Goal: Transaction & Acquisition: Book appointment/travel/reservation

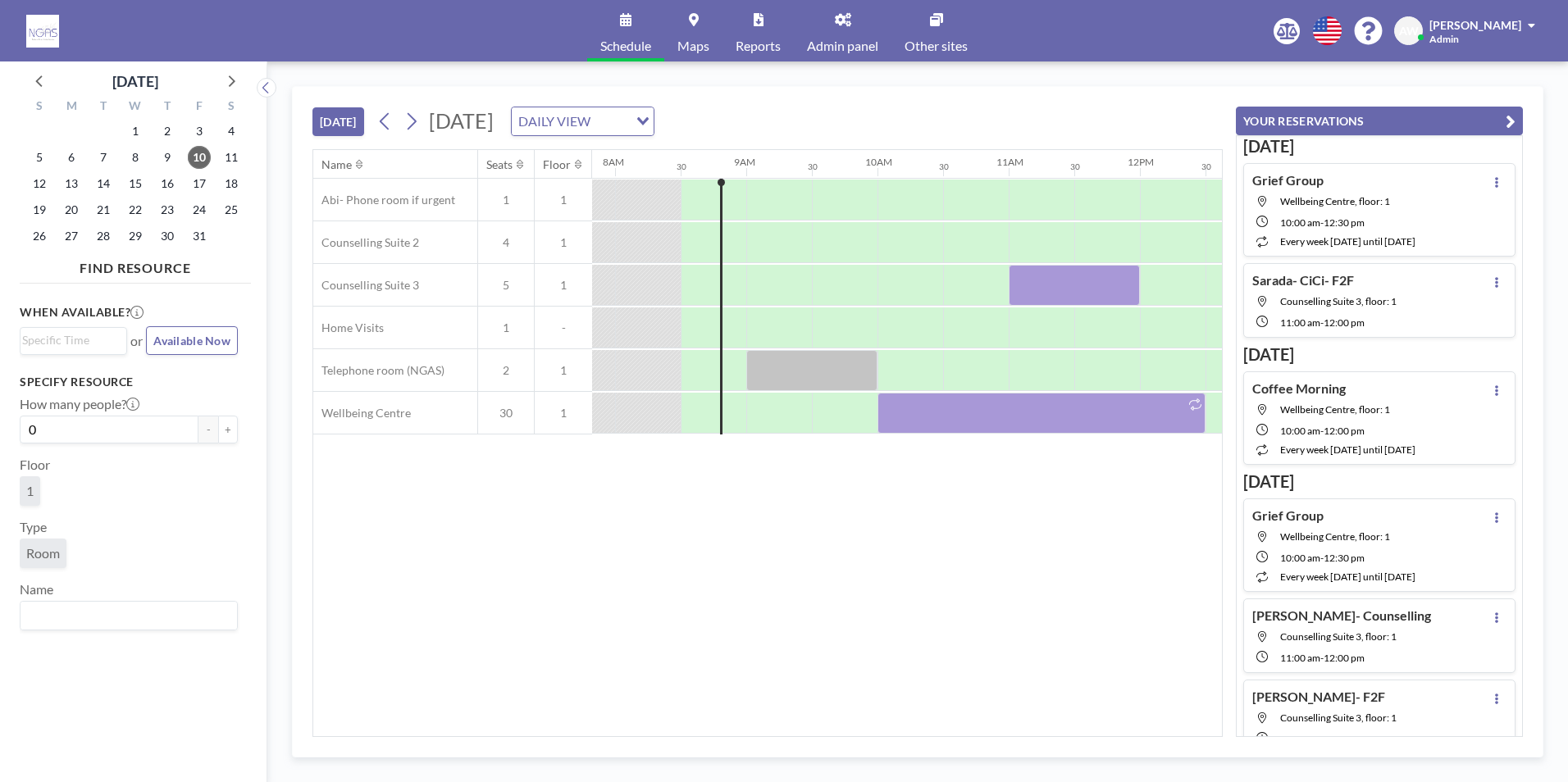
scroll to position [0, 1050]
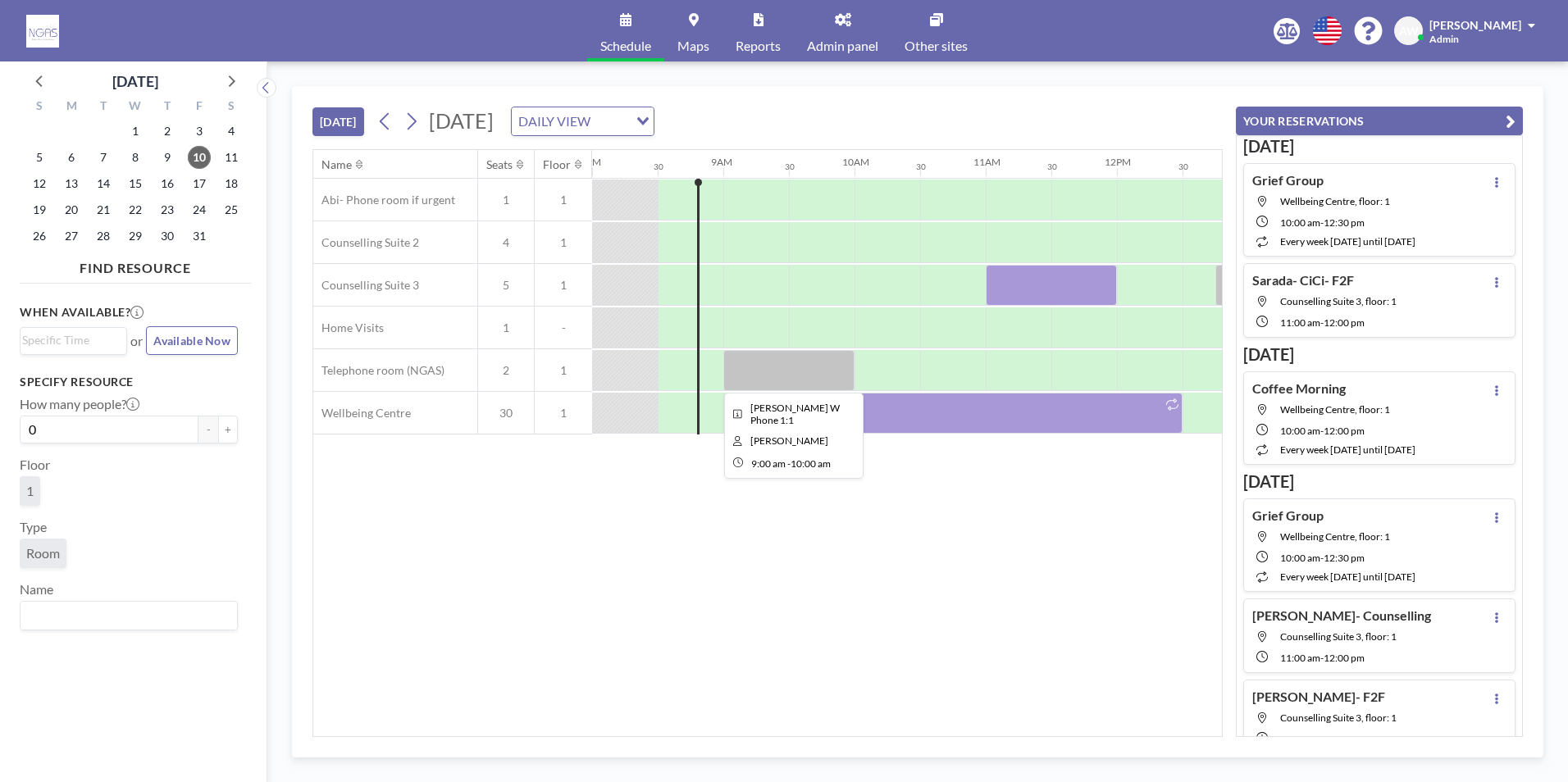
click at [769, 382] on div at bounding box center [789, 371] width 131 height 41
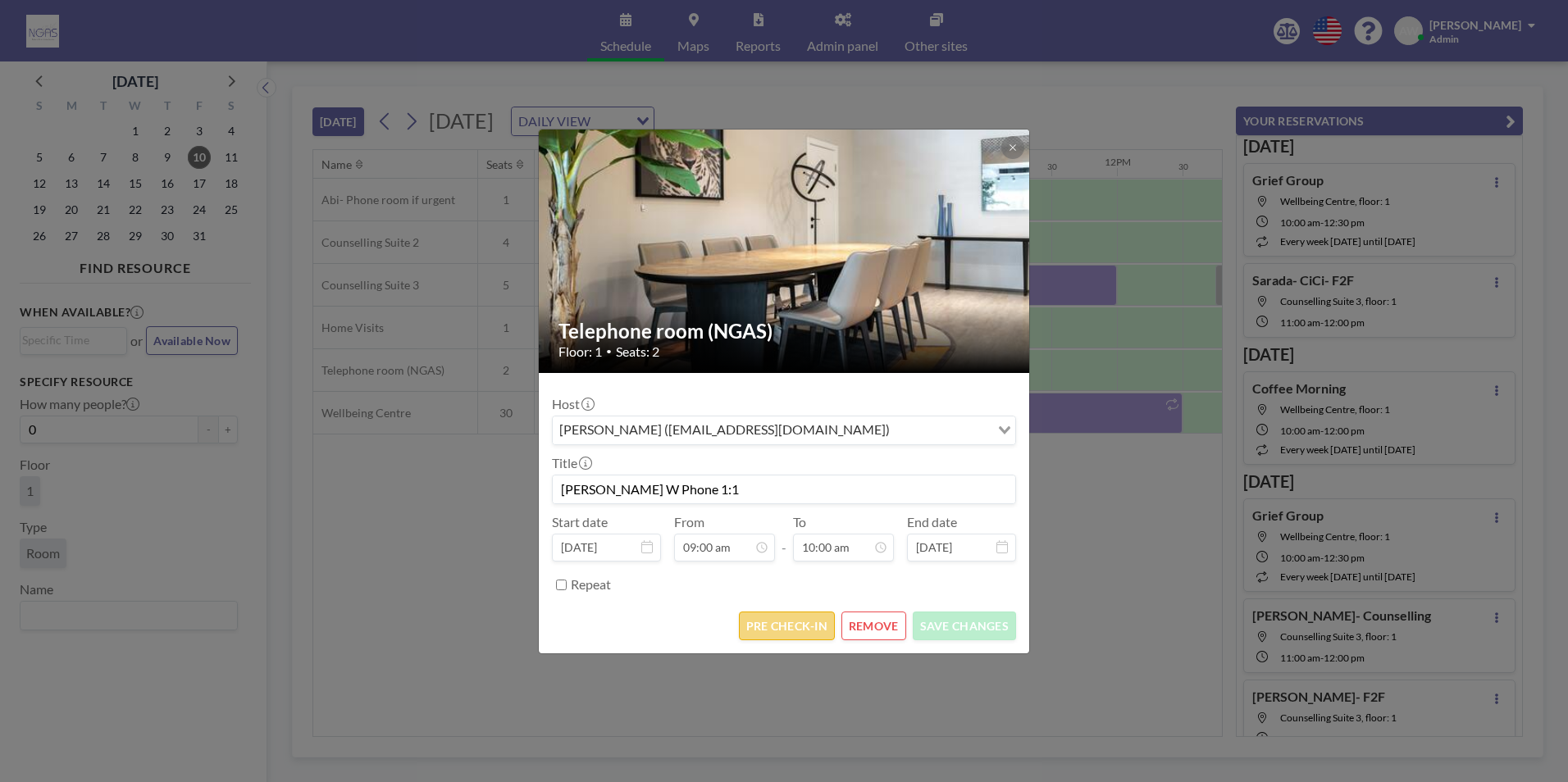
click at [791, 626] on button "PRE CHECK-IN" at bounding box center [786, 625] width 96 height 29
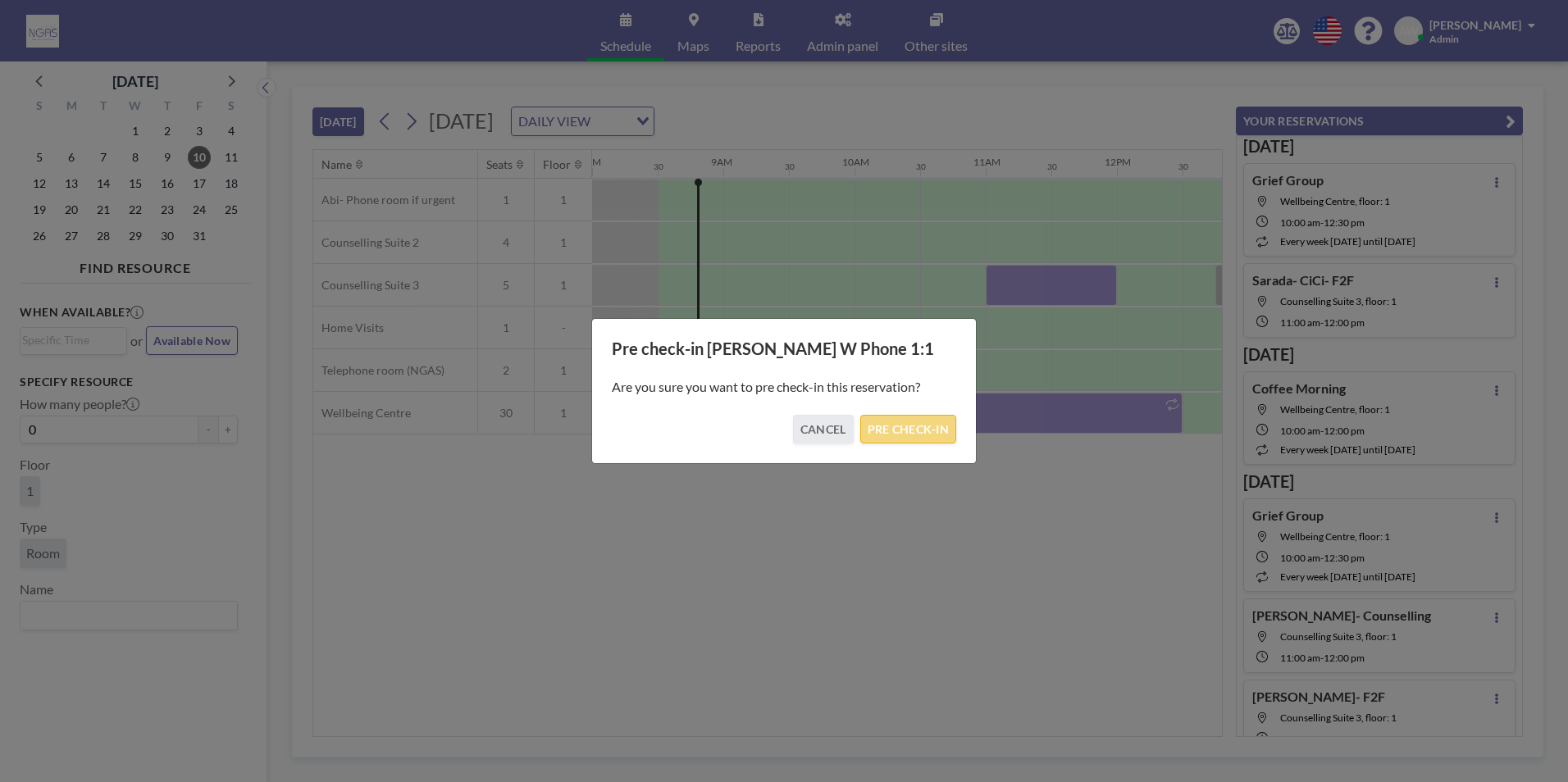
click at [925, 427] on button "PRE CHECK-IN" at bounding box center [908, 429] width 96 height 29
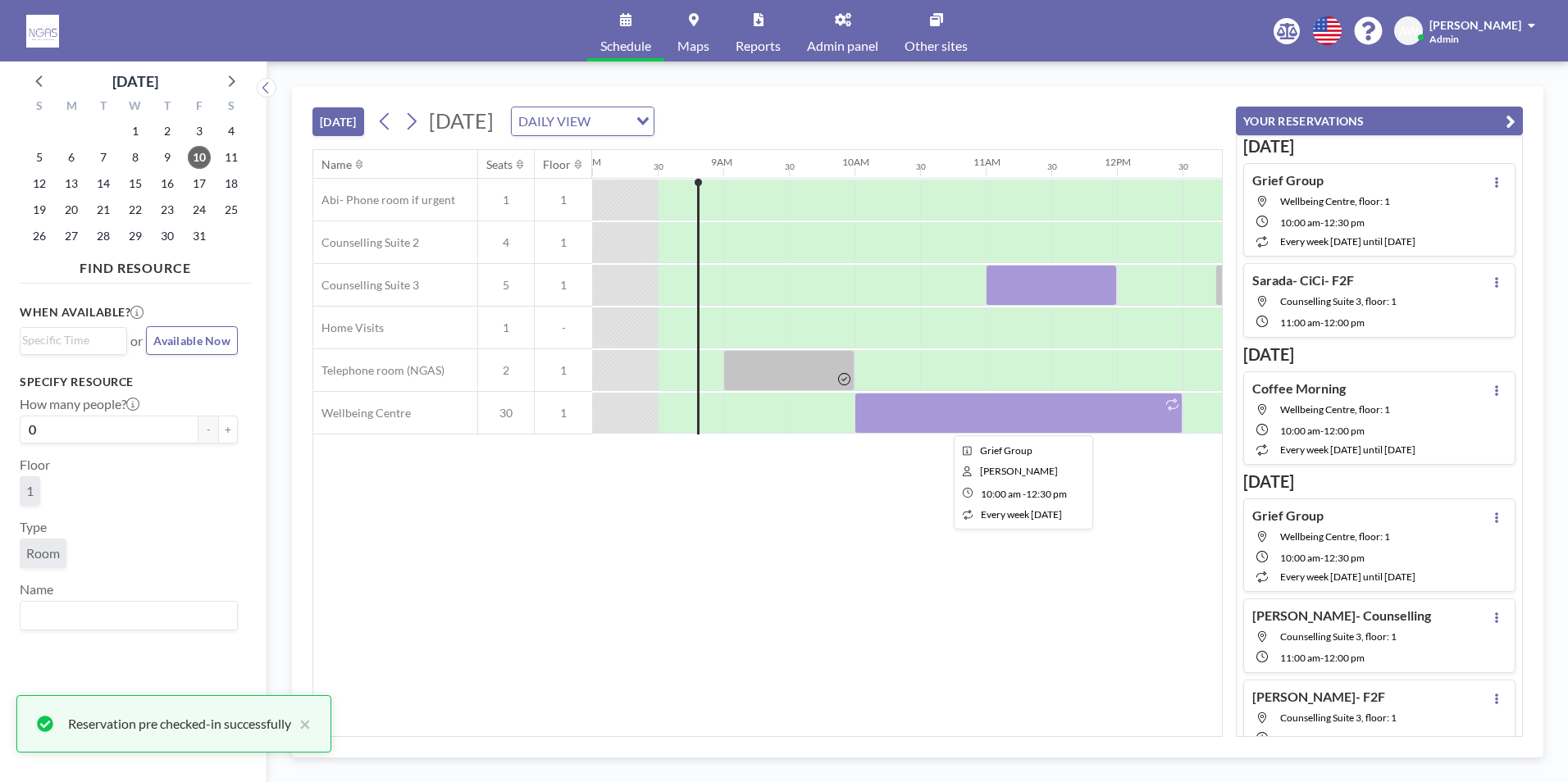
click at [949, 416] on div at bounding box center [1018, 413] width 328 height 41
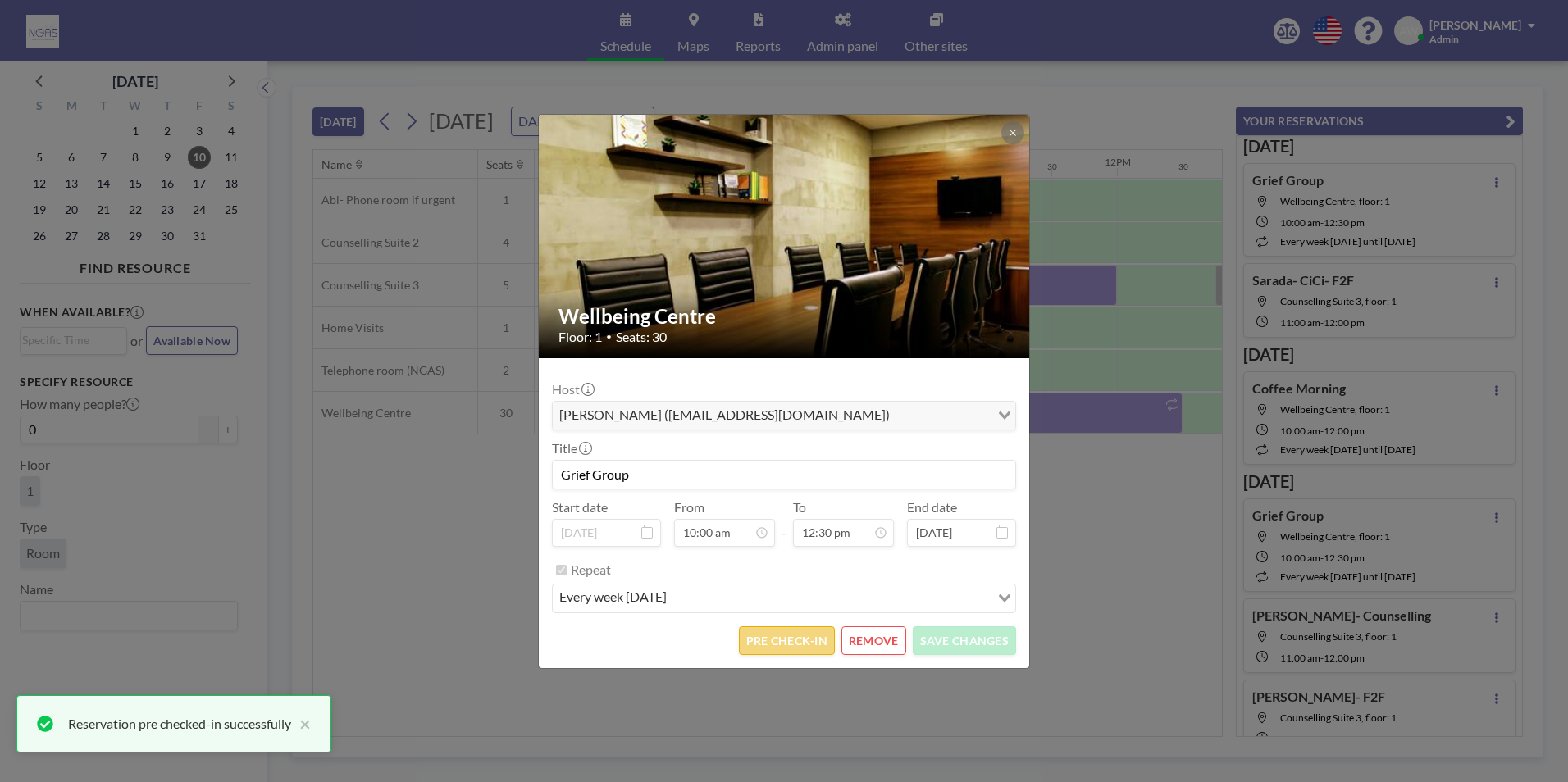
click at [811, 629] on button "PRE CHECK-IN" at bounding box center [786, 640] width 96 height 29
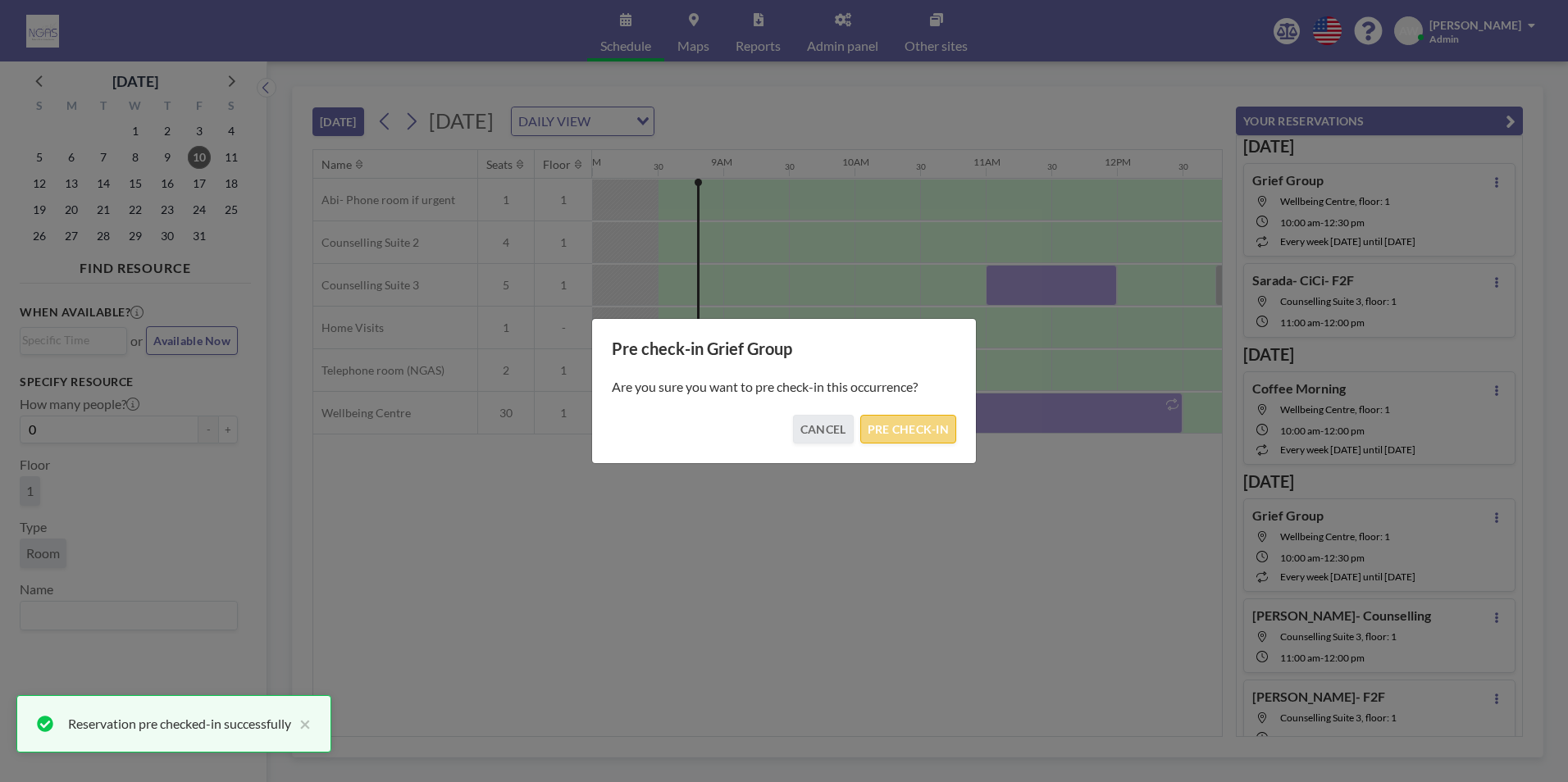
click at [906, 438] on button "PRE CHECK-IN" at bounding box center [908, 429] width 96 height 29
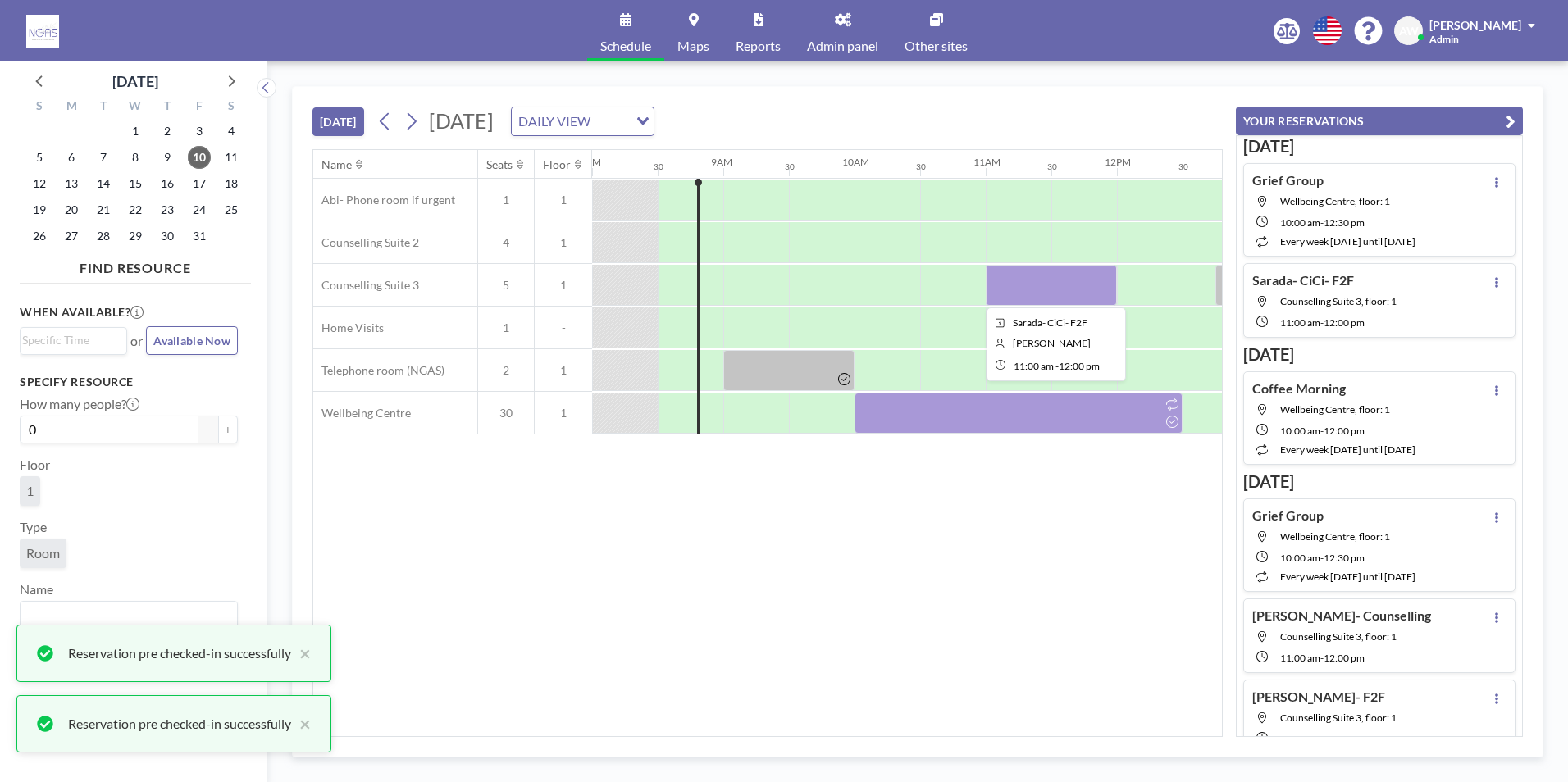
click at [1013, 295] on div at bounding box center [1051, 285] width 131 height 41
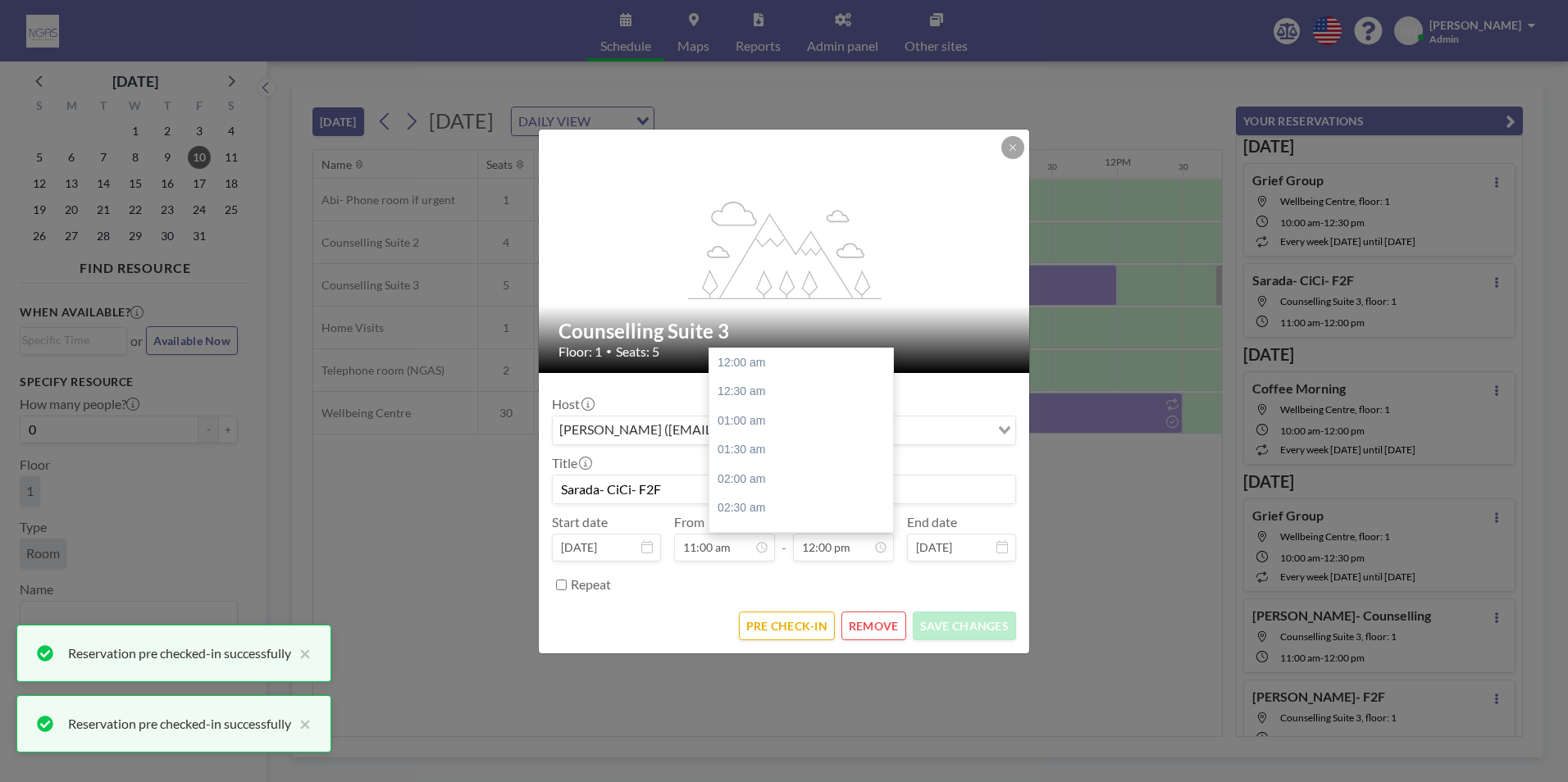
scroll to position [700, 0]
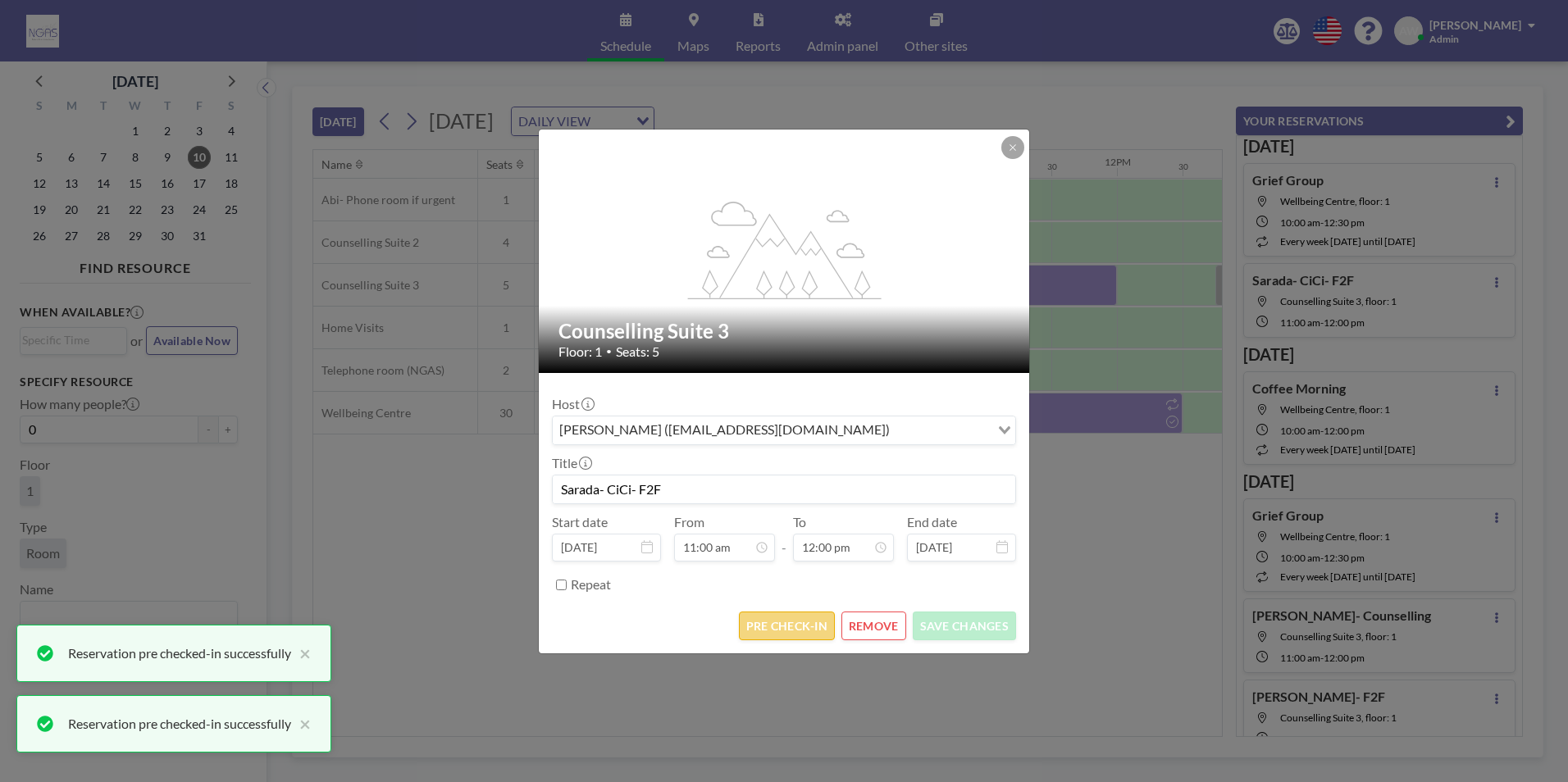
click at [808, 619] on button "PRE CHECK-IN" at bounding box center [786, 625] width 96 height 29
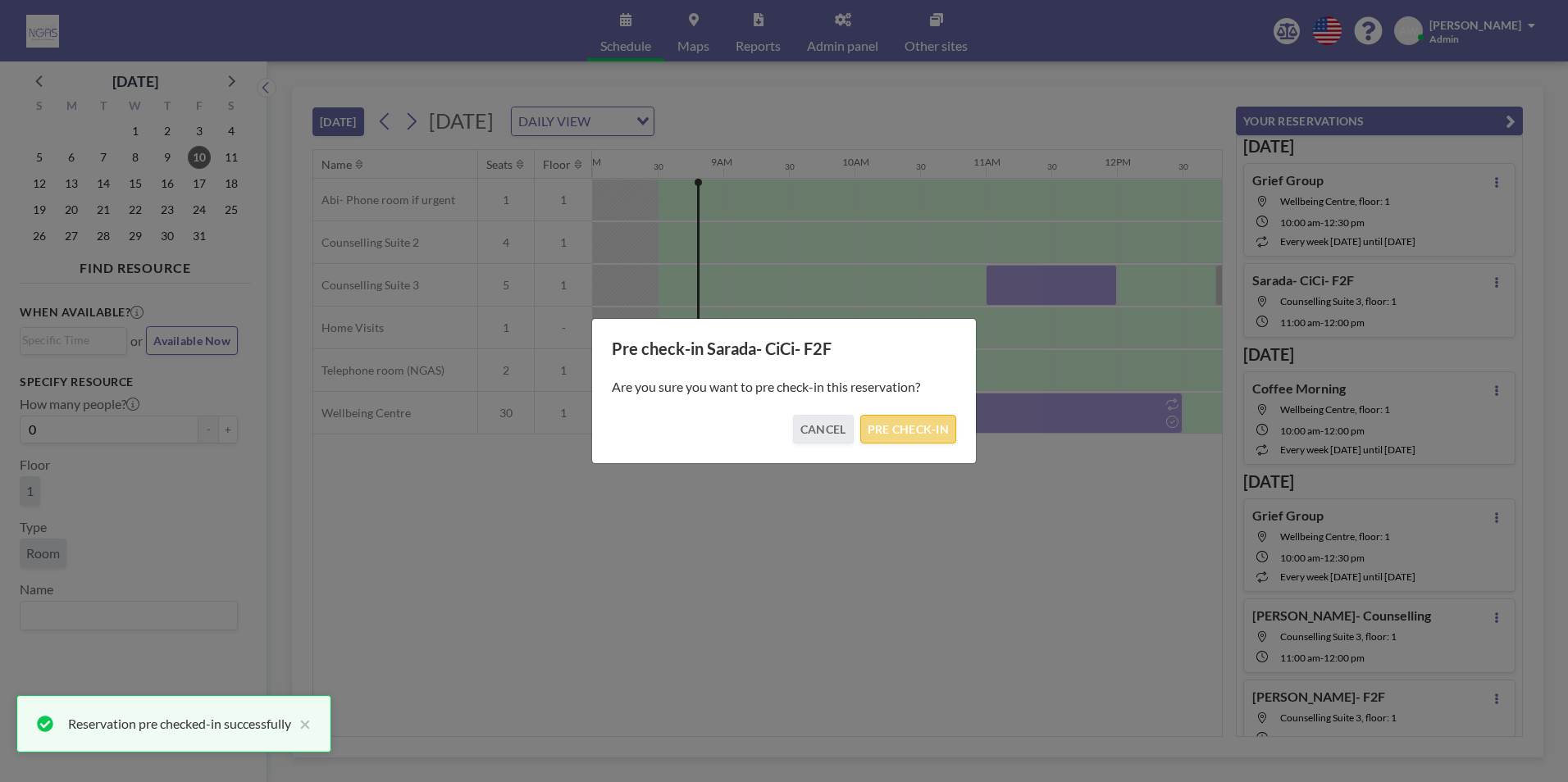
click at [917, 430] on button "PRE CHECK-IN" at bounding box center [908, 429] width 96 height 29
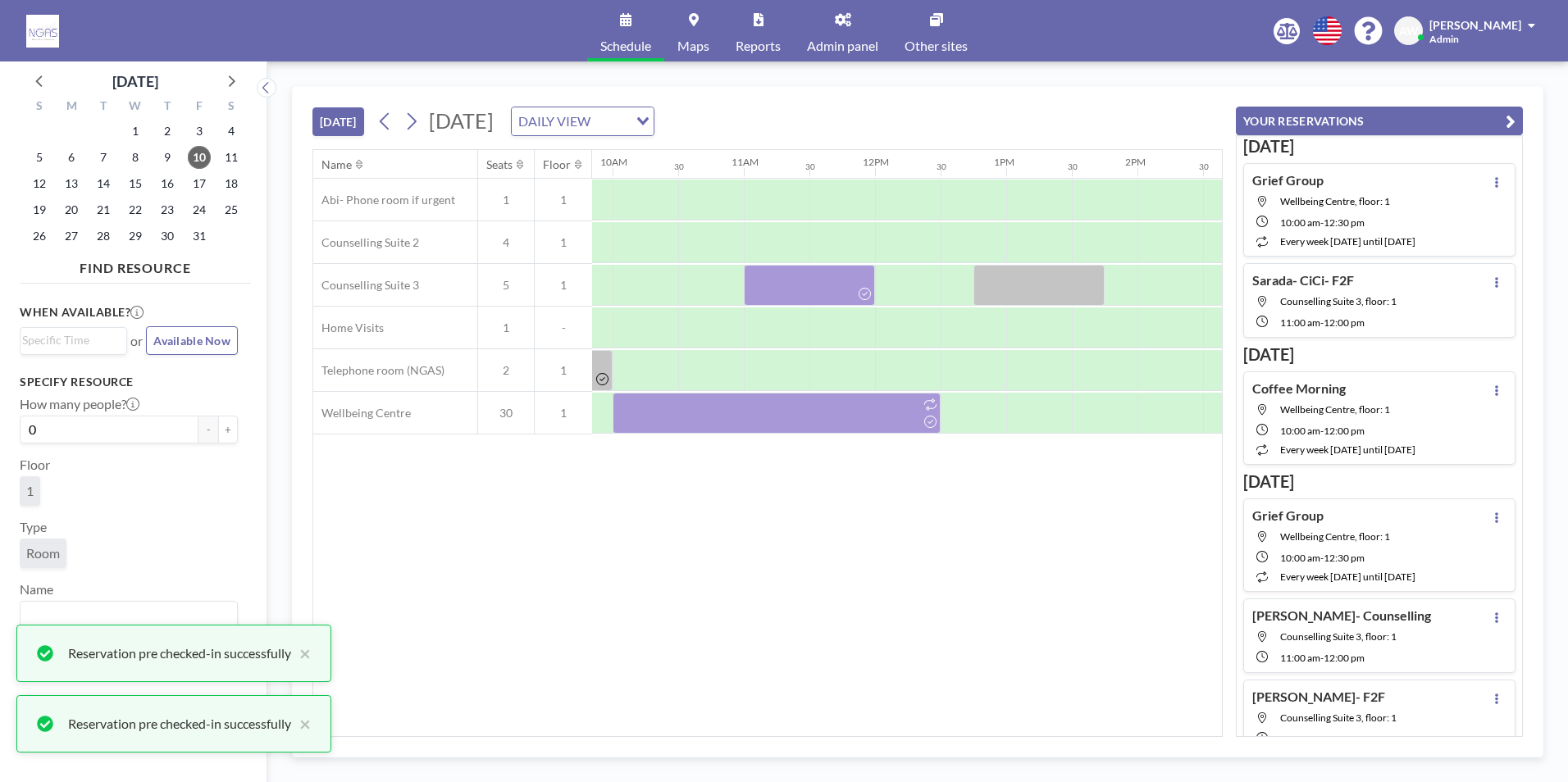
scroll to position [0, 1460]
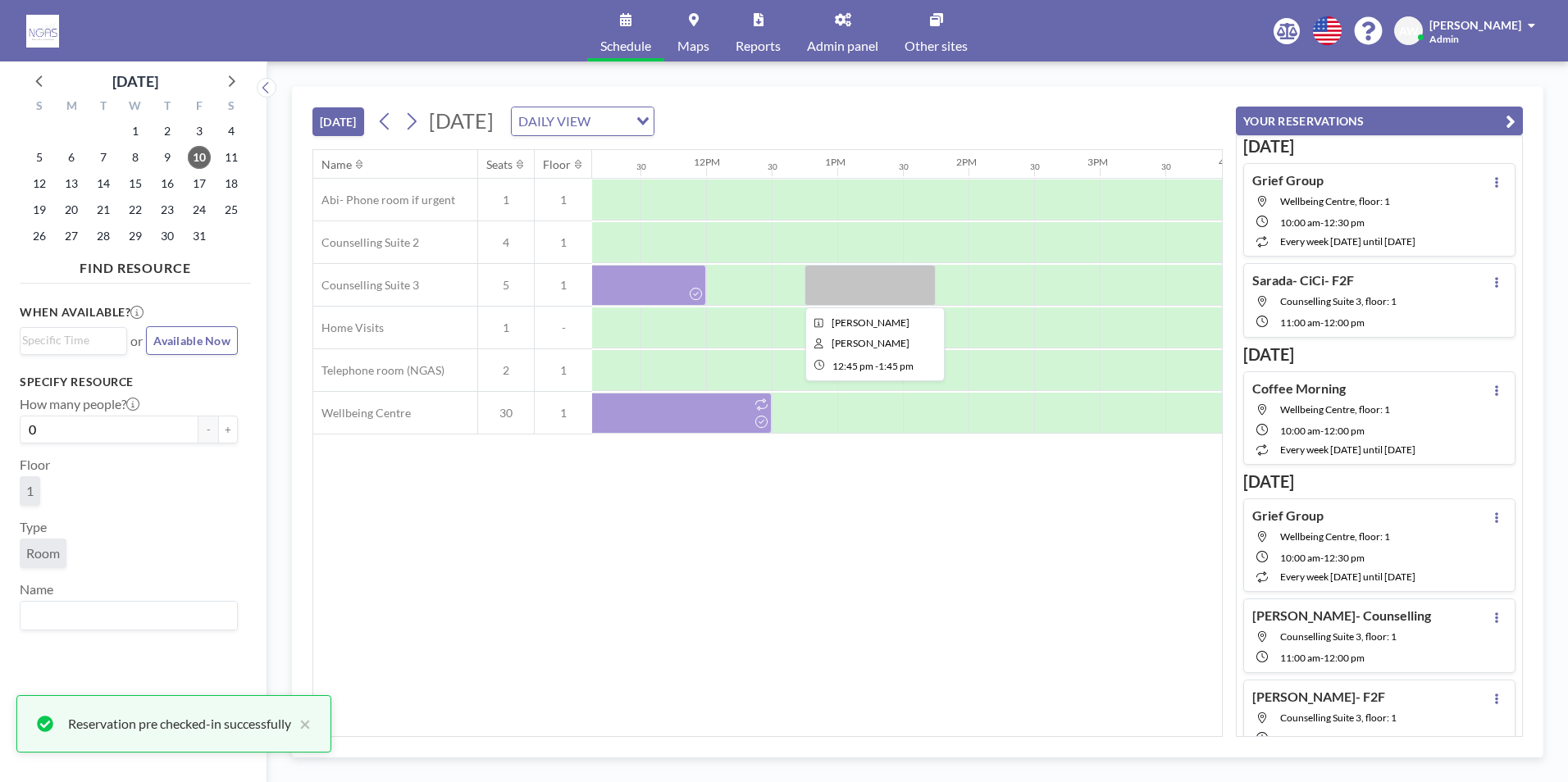
click at [865, 302] on div at bounding box center [870, 285] width 131 height 41
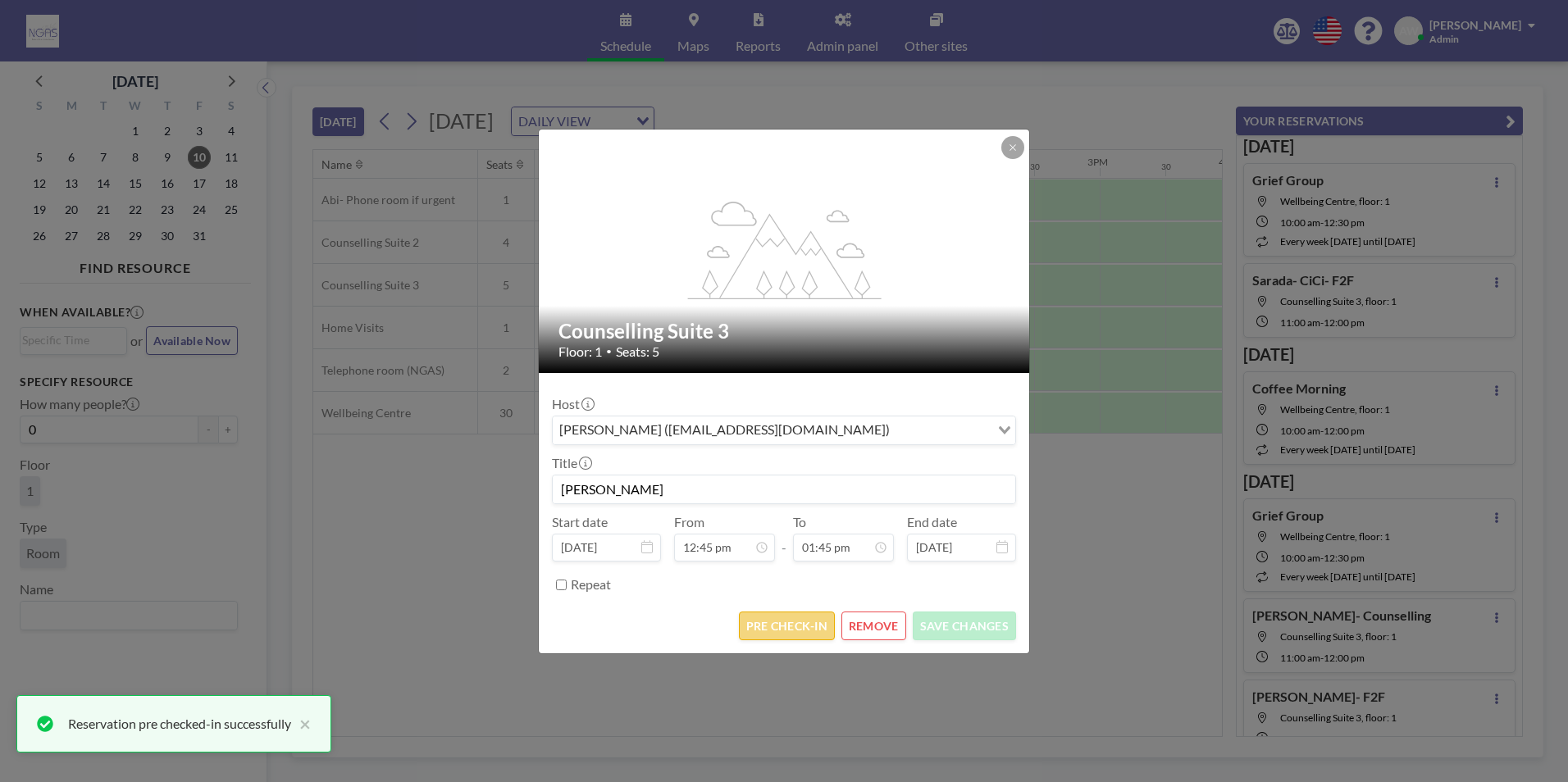
click at [797, 624] on button "PRE CHECK-IN" at bounding box center [786, 625] width 96 height 29
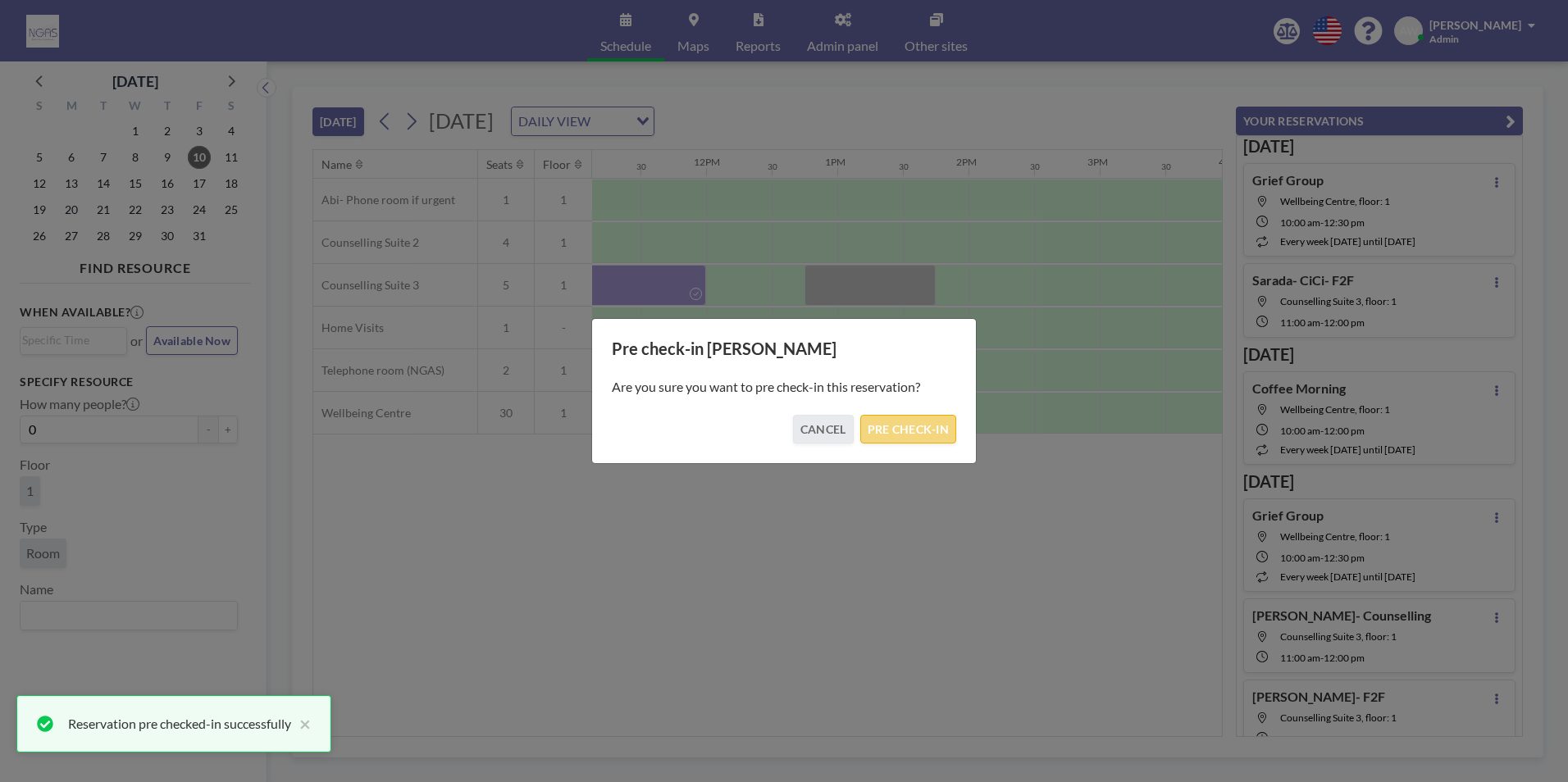
click at [911, 431] on button "PRE CHECK-IN" at bounding box center [908, 429] width 96 height 29
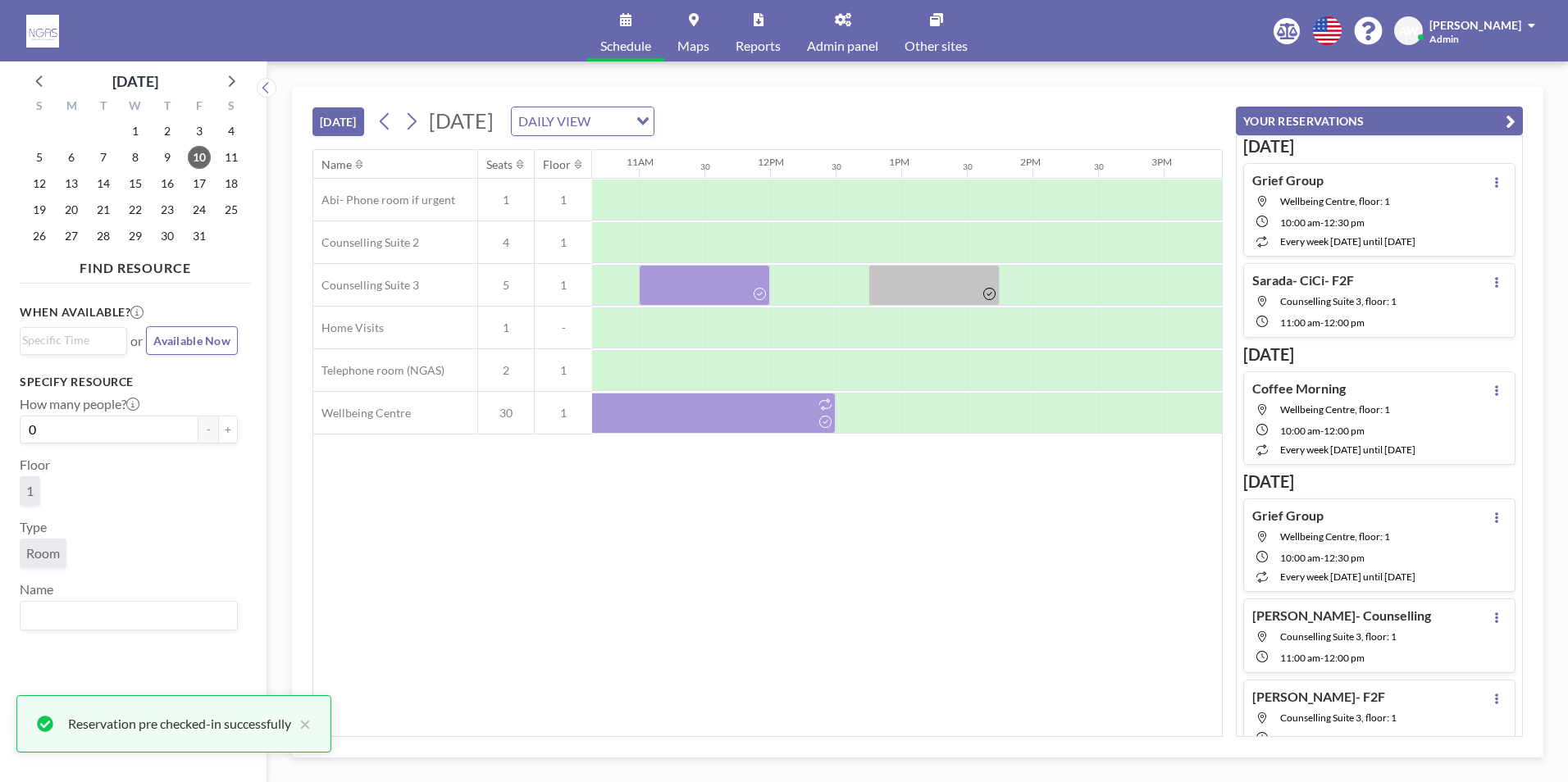
scroll to position [0, 1410]
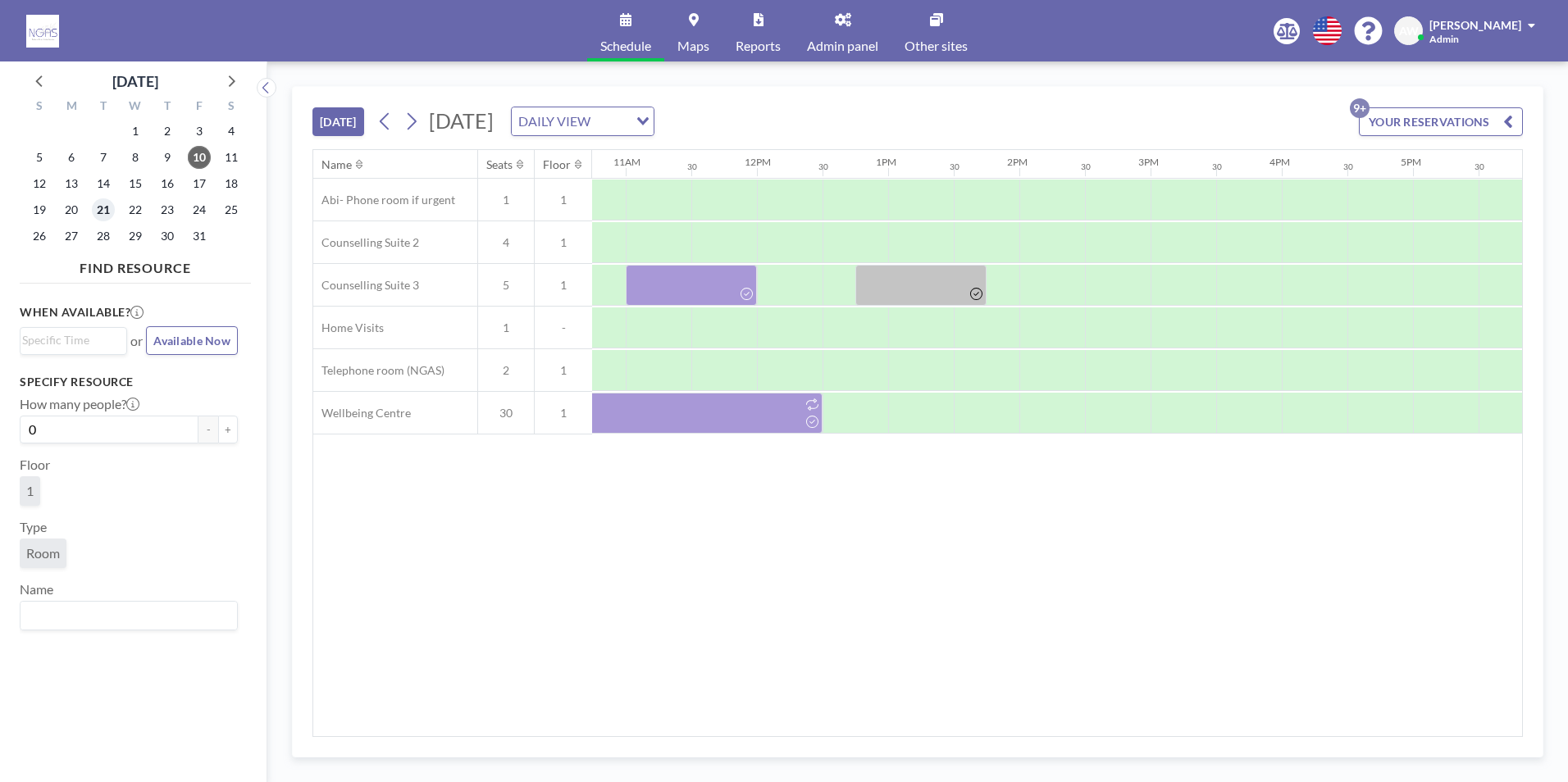
click at [108, 216] on span "21" at bounding box center [103, 210] width 23 height 23
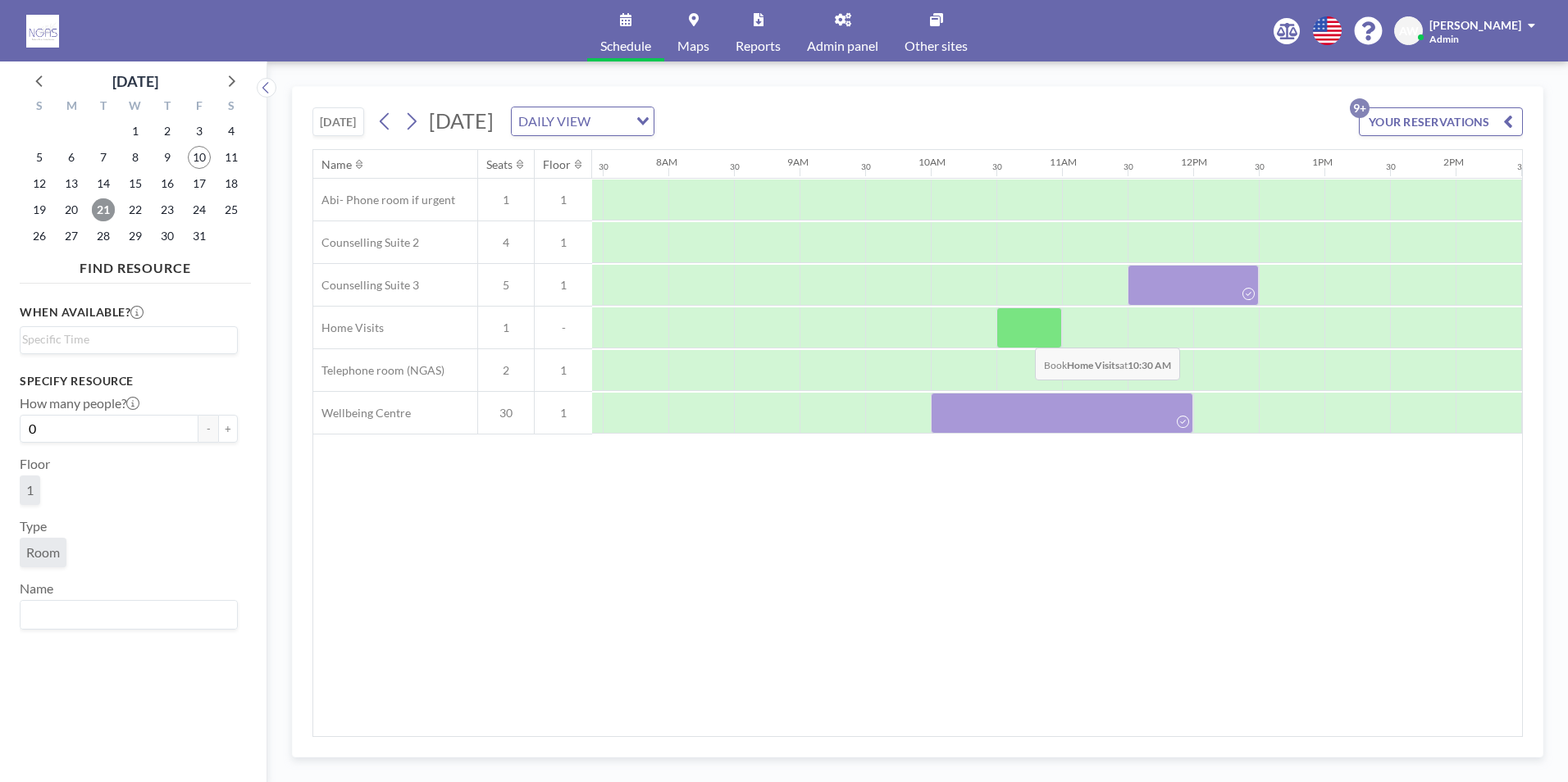
scroll to position [0, 984]
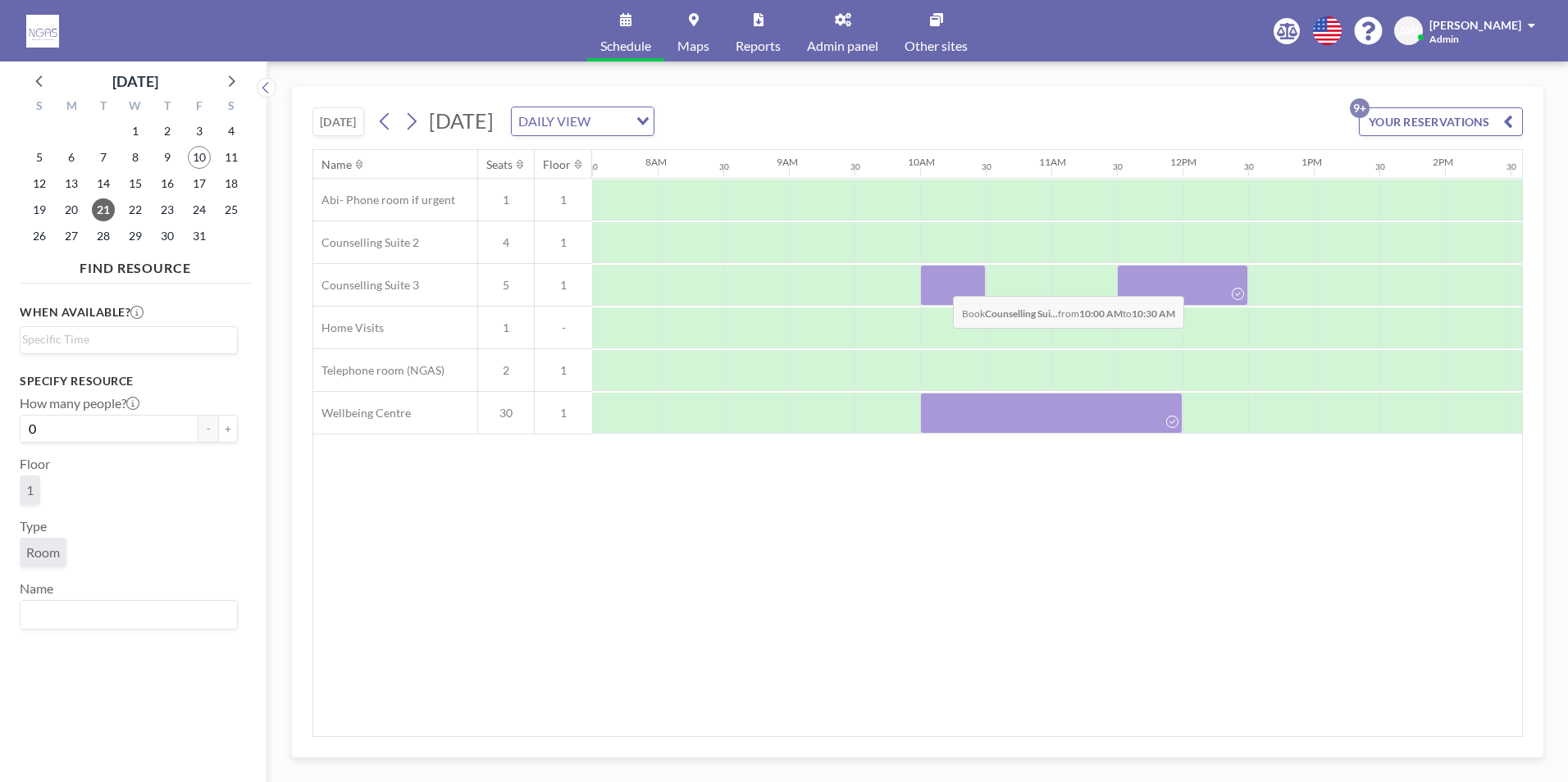
click at [939, 284] on div at bounding box center [952, 285] width 65 height 41
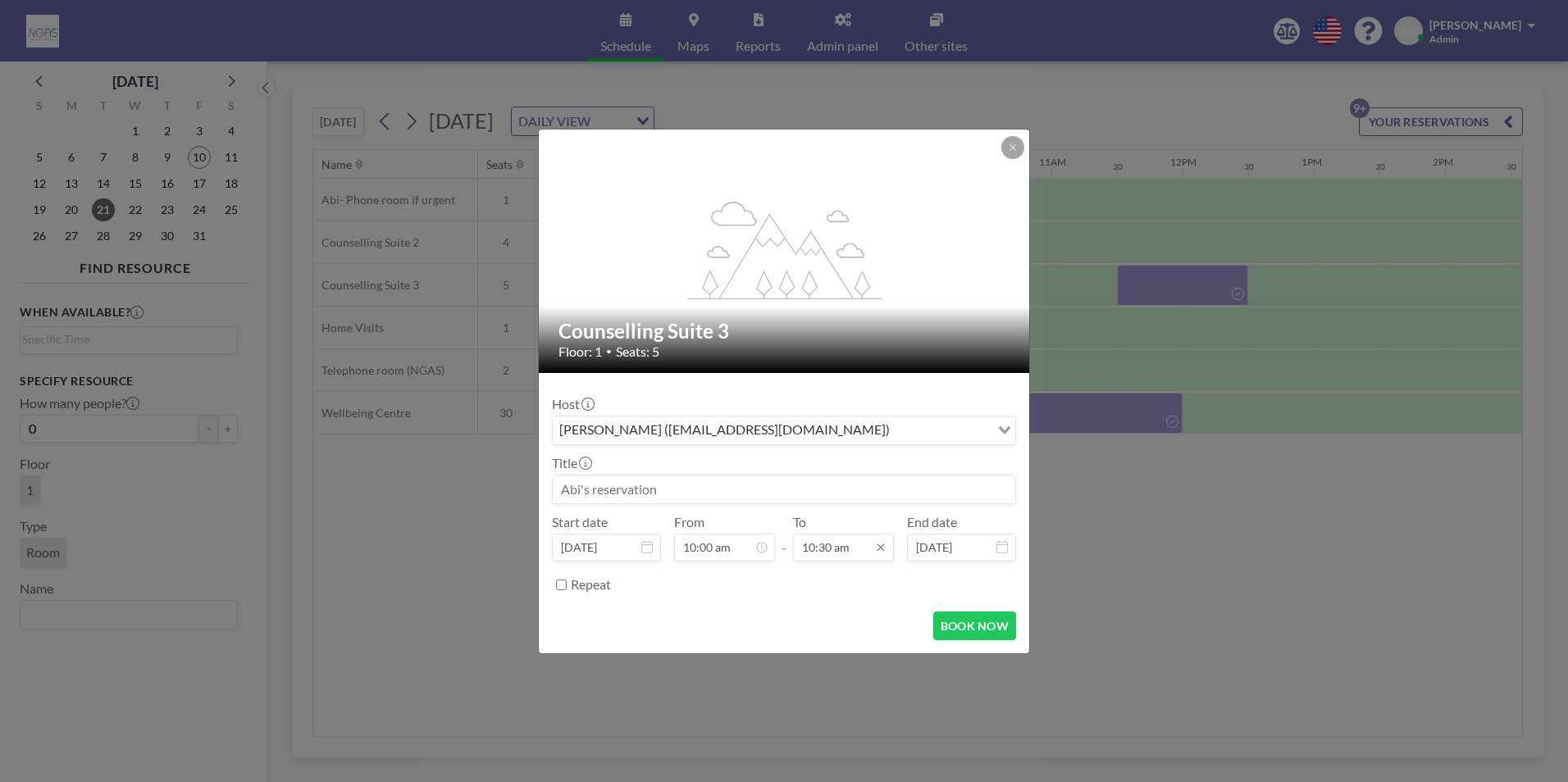
scroll to position [612, 0]
click at [773, 410] on div "11:30 am" at bounding box center [805, 422] width 192 height 30
type input "11:30 am"
click at [626, 488] on input at bounding box center [784, 490] width 463 height 28
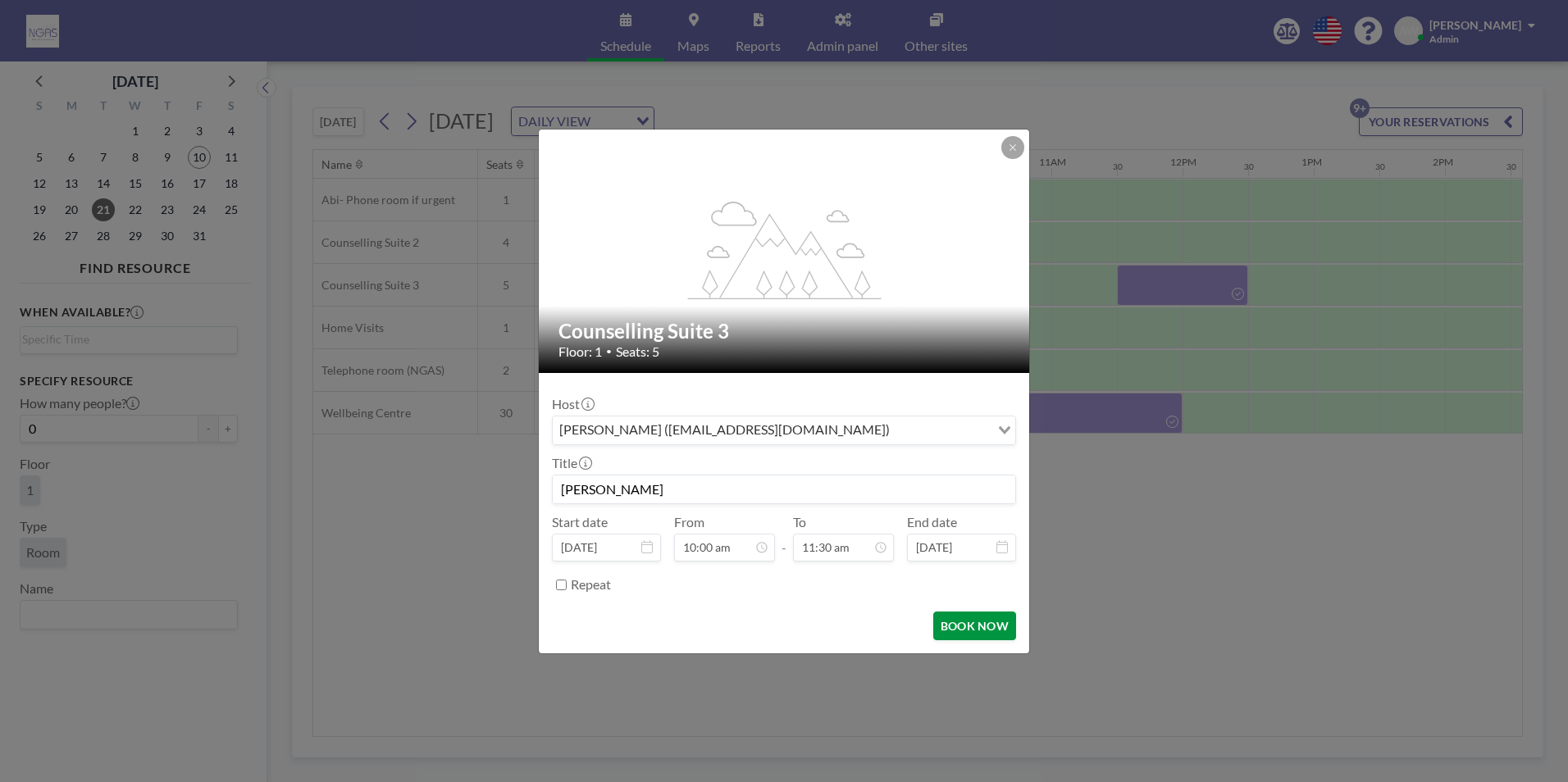
type input "[PERSON_NAME]"
click at [961, 626] on button "BOOK NOW" at bounding box center [974, 625] width 83 height 29
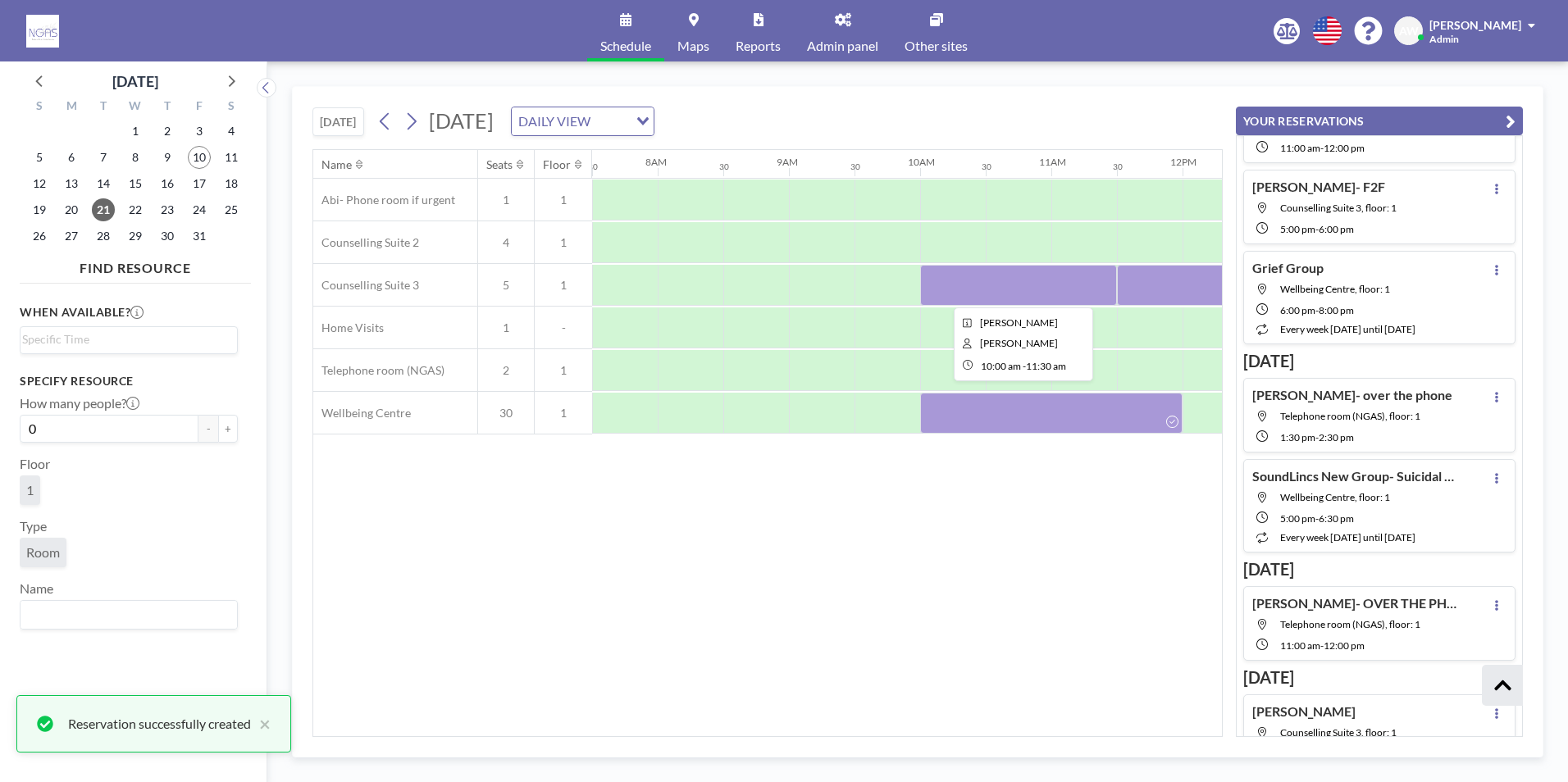
scroll to position [550, 0]
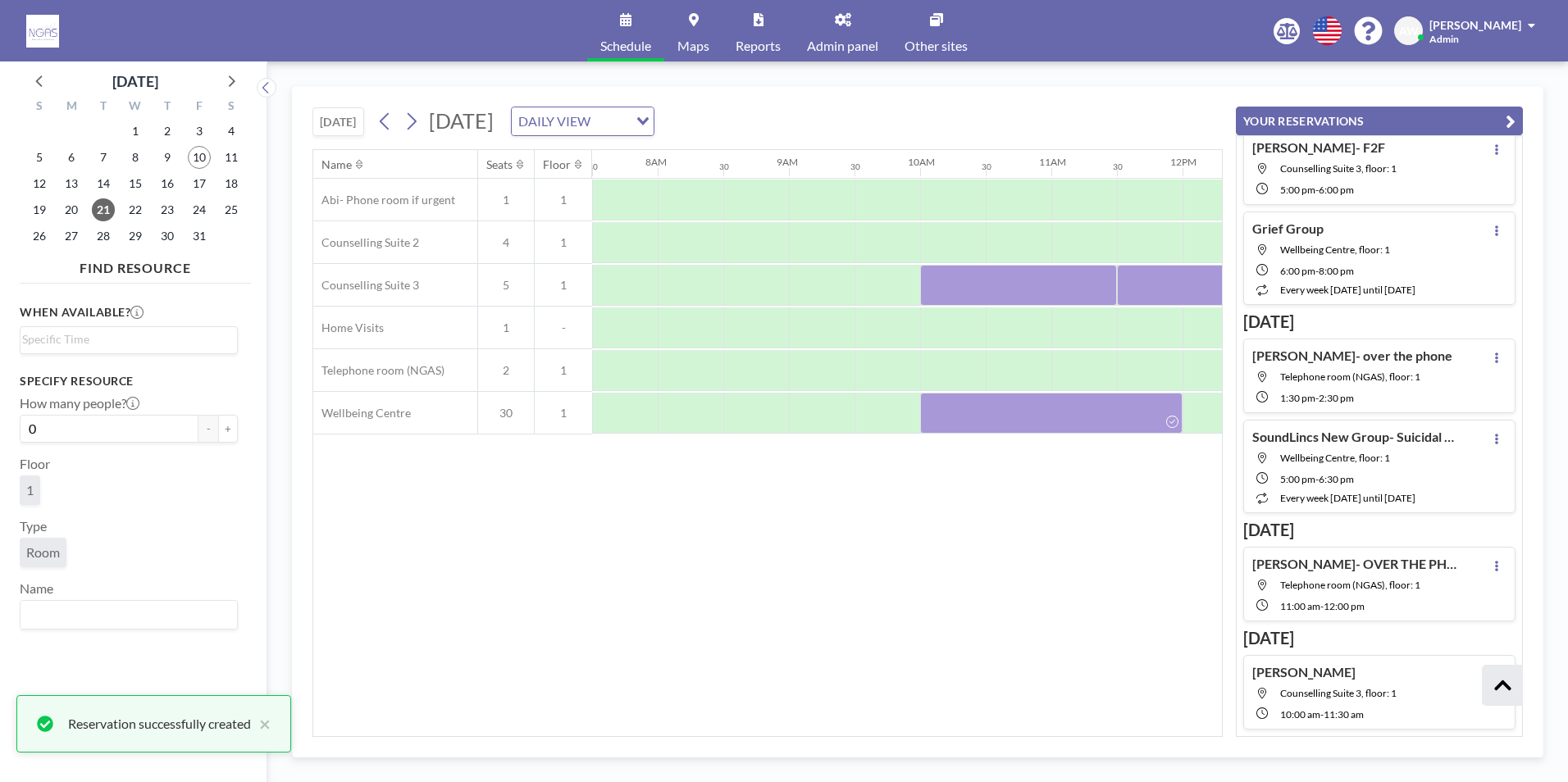
click at [725, 739] on div "[DATE] [DATE] DAILY VIEW Loading... Name Seats Floor 12AM 30 1AM 30 2AM 30 3AM …" at bounding box center [917, 422] width 1251 height 672
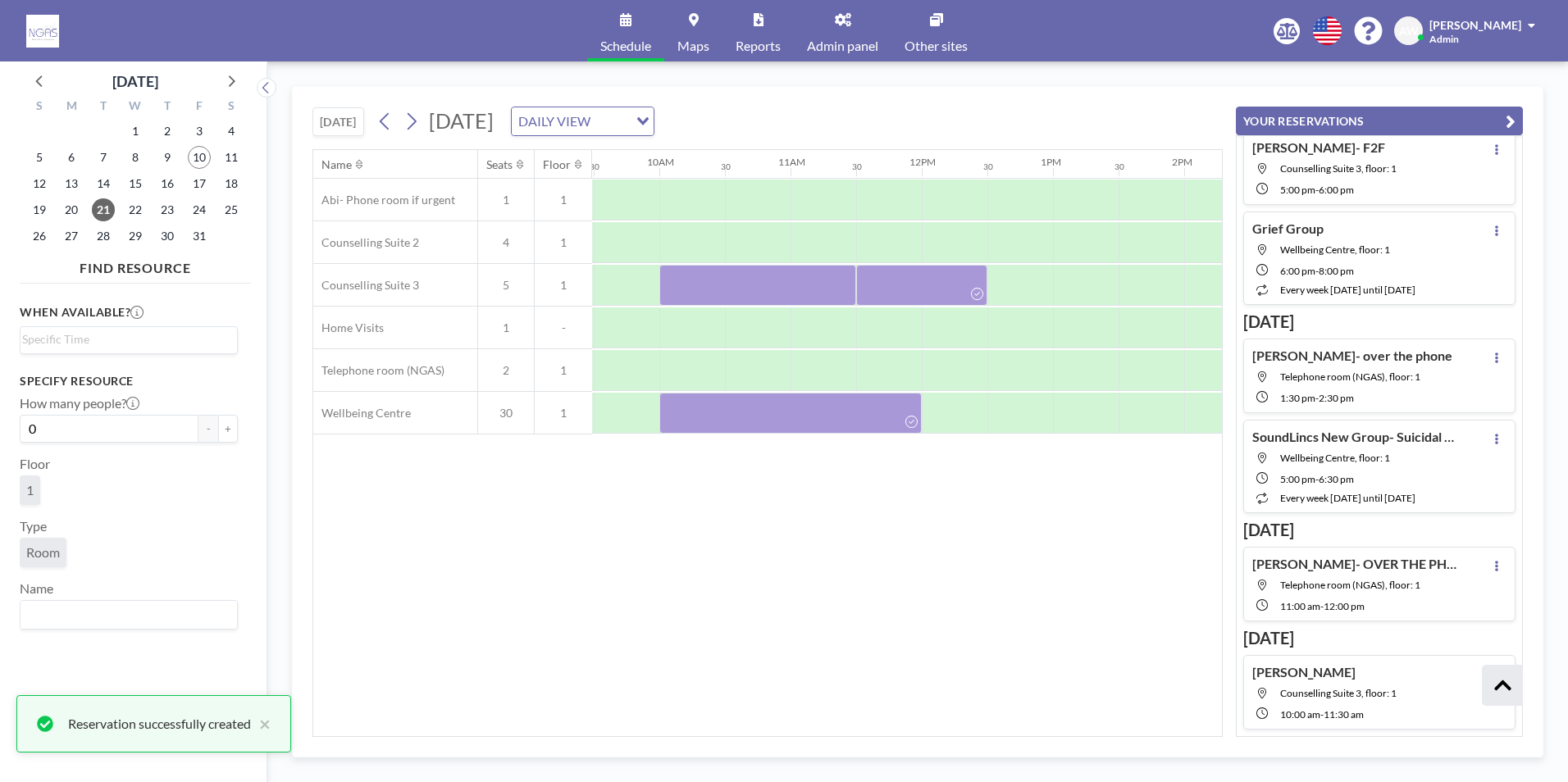
scroll to position [0, 1284]
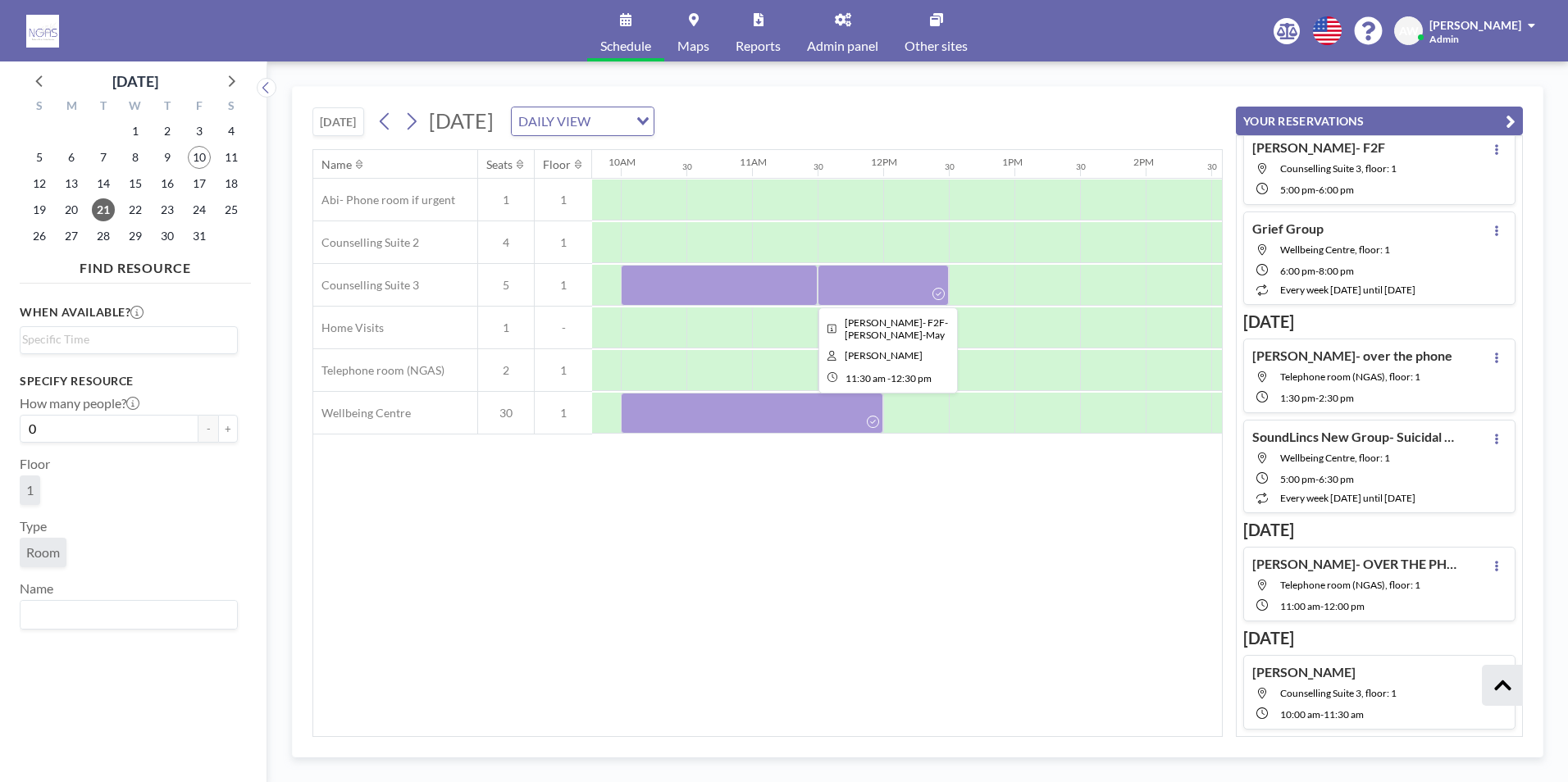
click at [884, 271] on div at bounding box center [883, 285] width 131 height 41
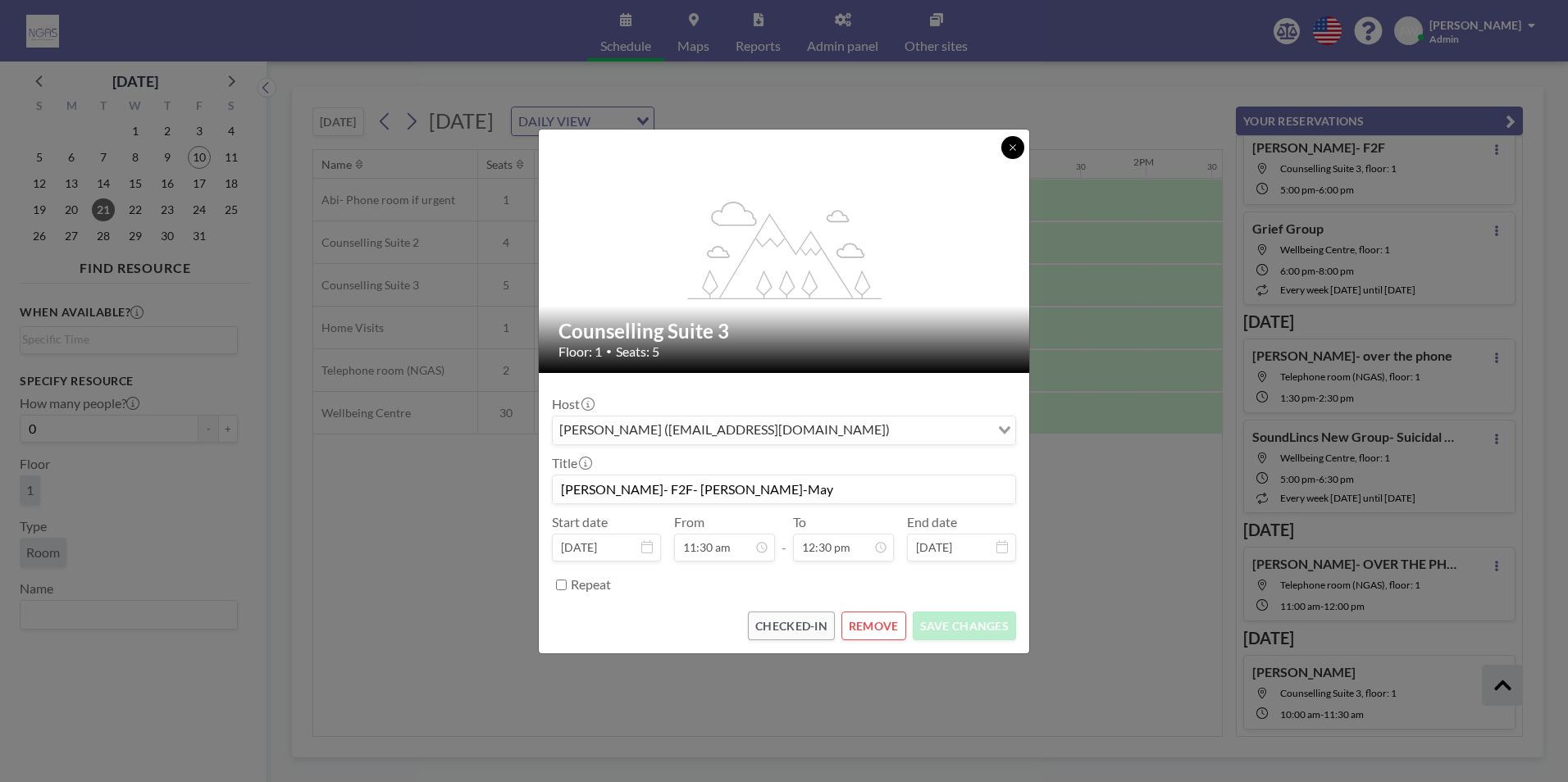
click at [1016, 144] on icon at bounding box center [1012, 147] width 10 height 10
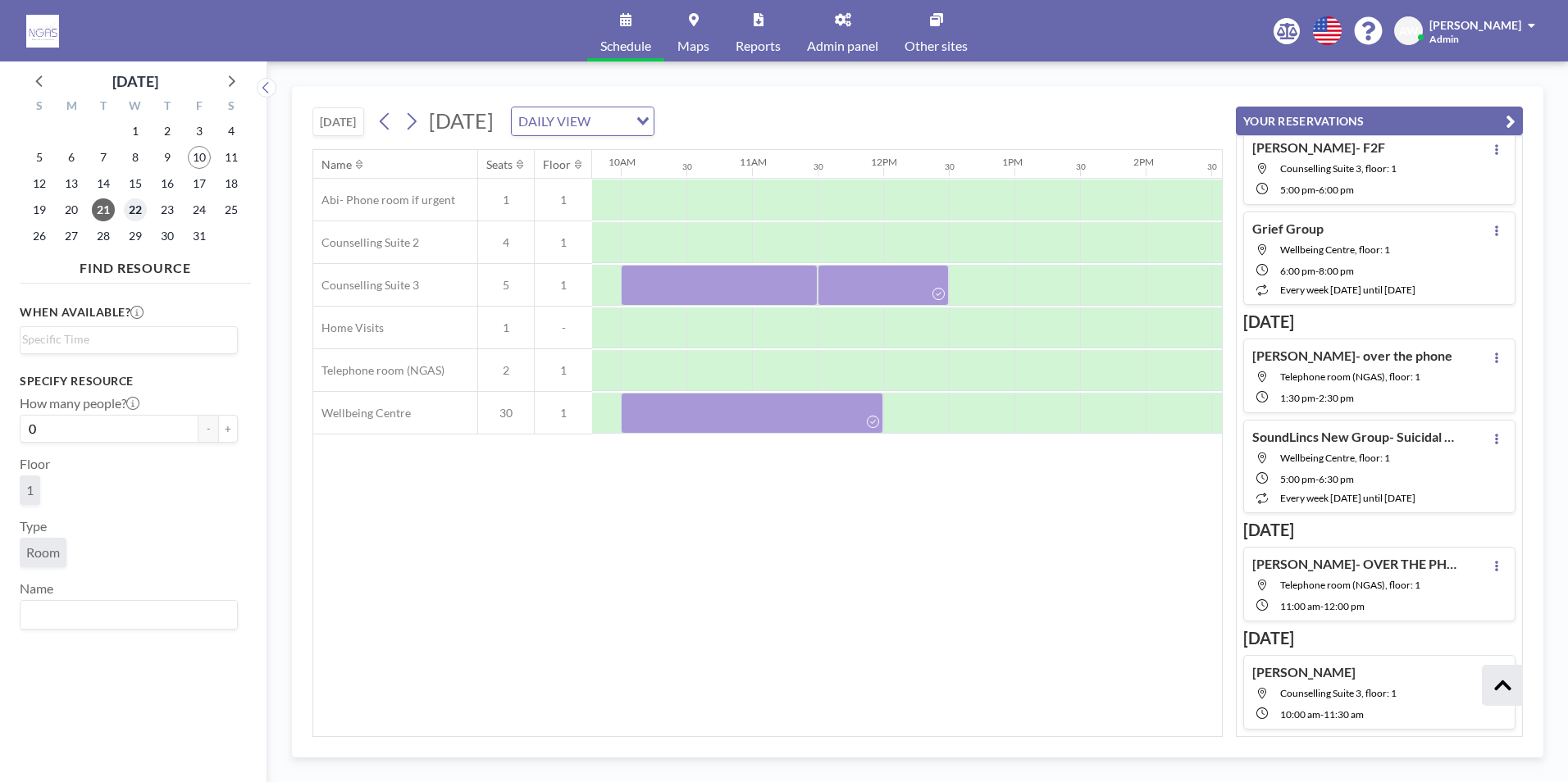
click at [130, 205] on span "22" at bounding box center [135, 210] width 23 height 23
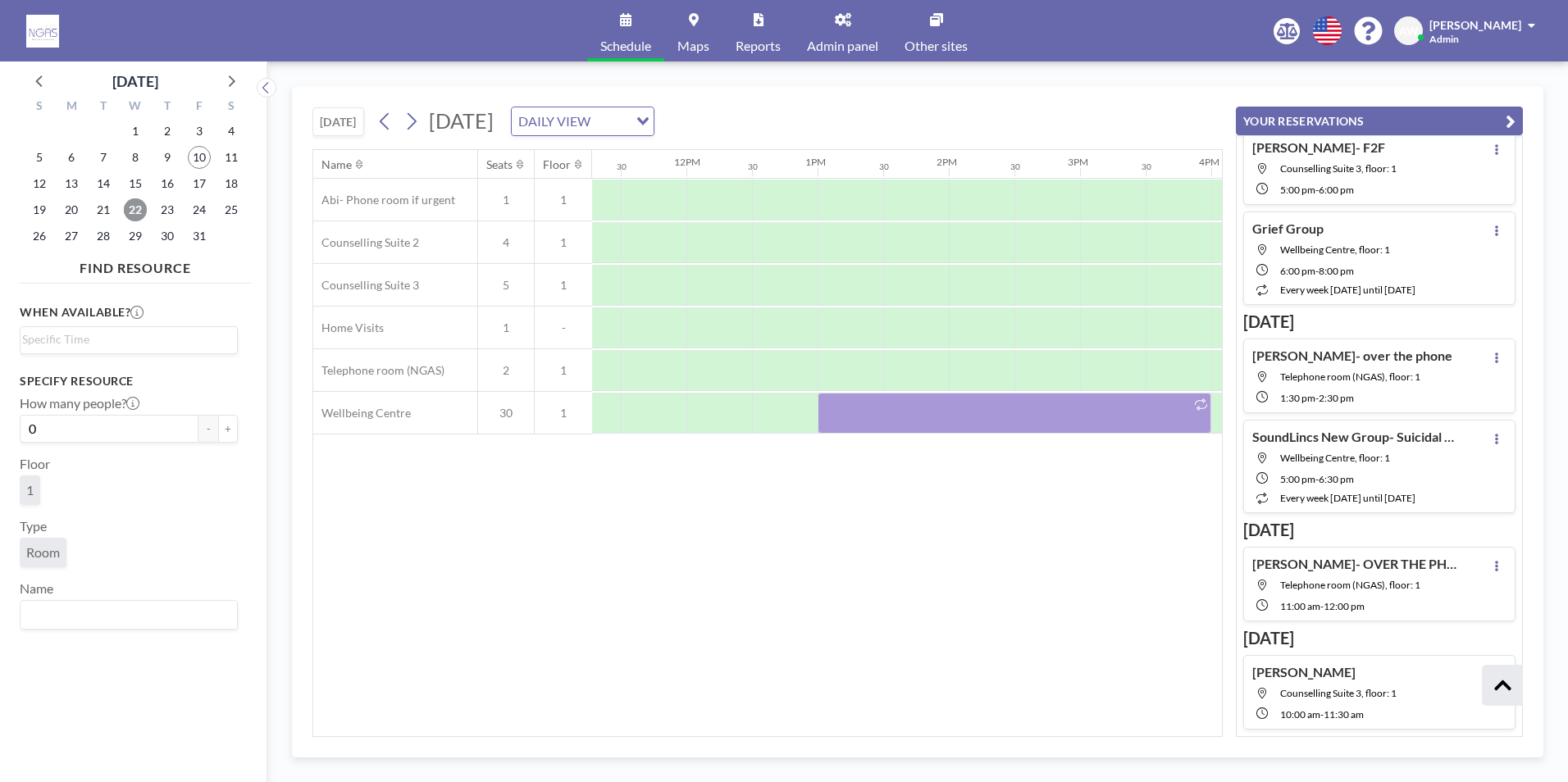
scroll to position [0, 1518]
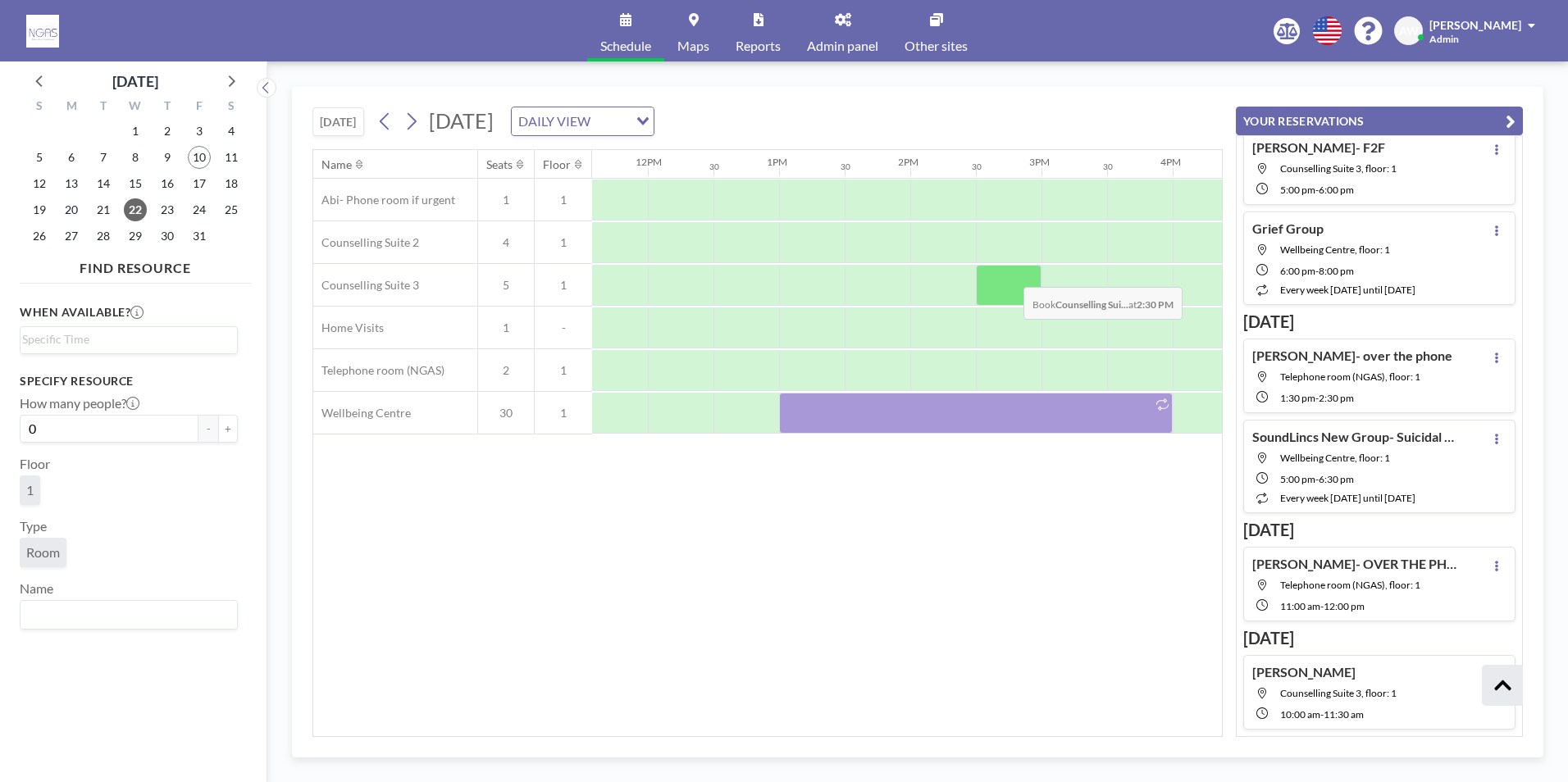
click at [1011, 275] on div at bounding box center [1008, 285] width 65 height 41
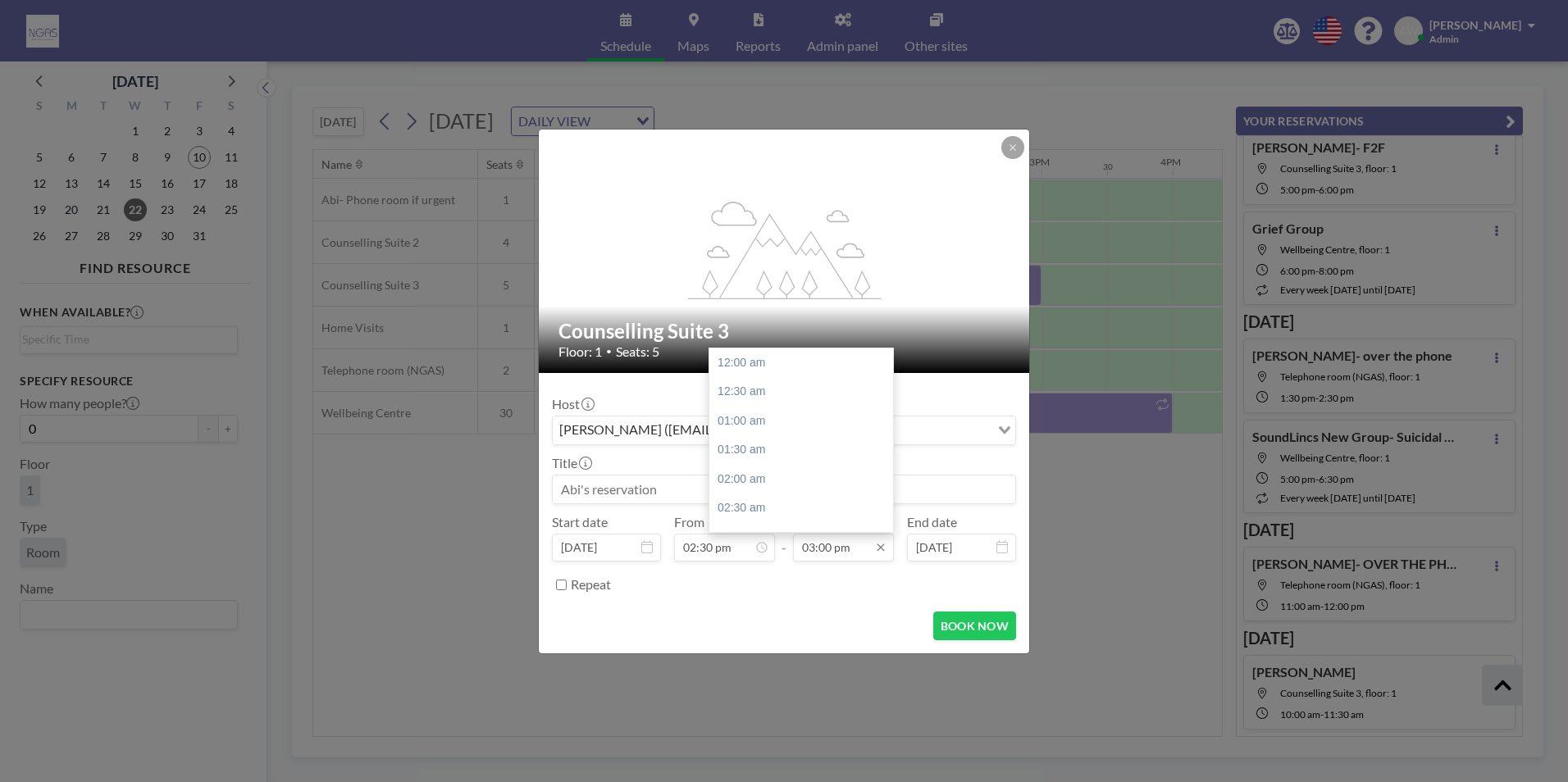
scroll to position [876, 0]
click at [752, 386] on div "03:30 pm" at bounding box center [805, 392] width 192 height 30
type input "03:30 pm"
click at [687, 494] on input at bounding box center [784, 490] width 463 height 28
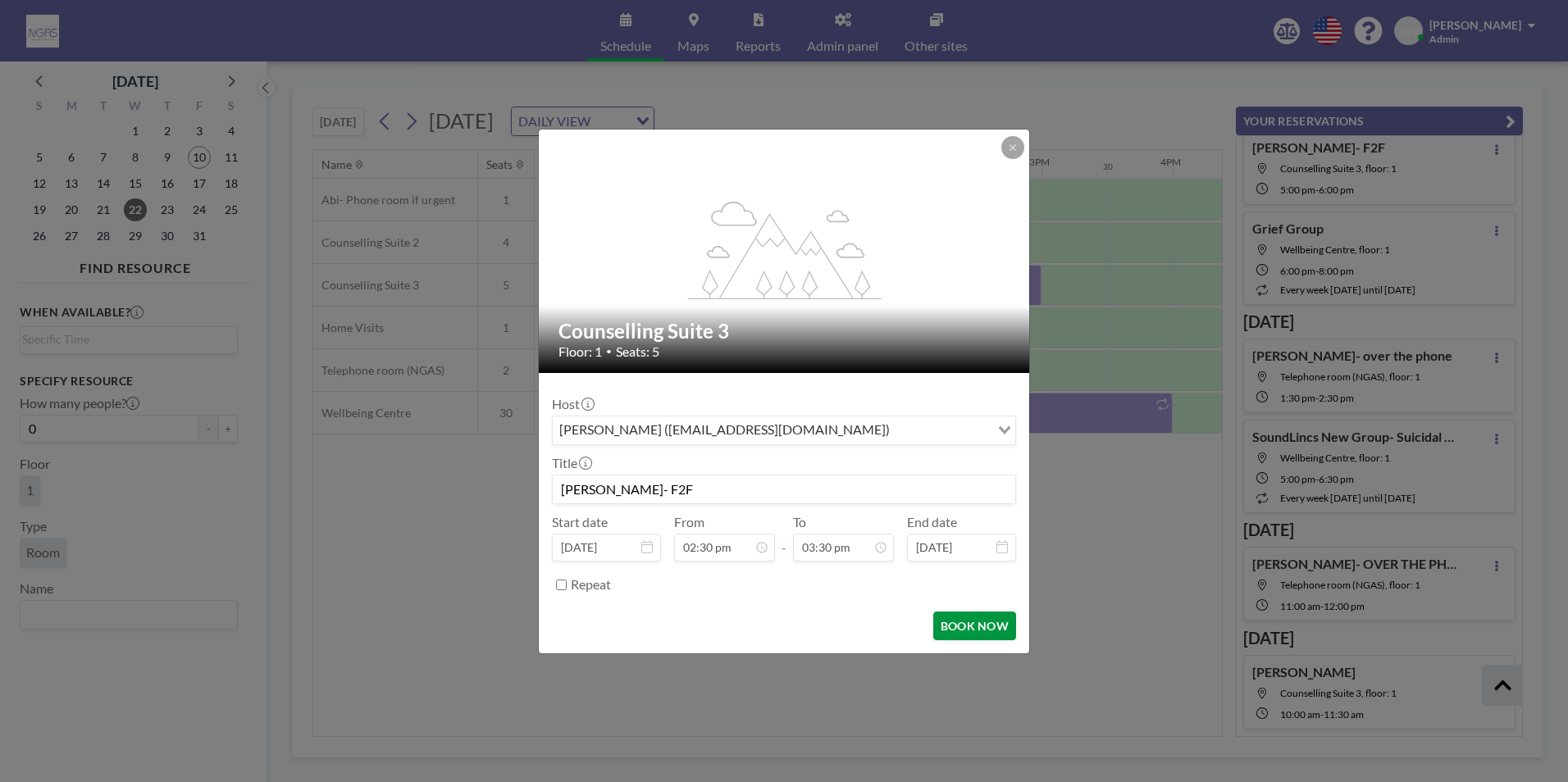
type input "[PERSON_NAME]- F2F"
click at [957, 626] on button "BOOK NOW" at bounding box center [974, 625] width 83 height 29
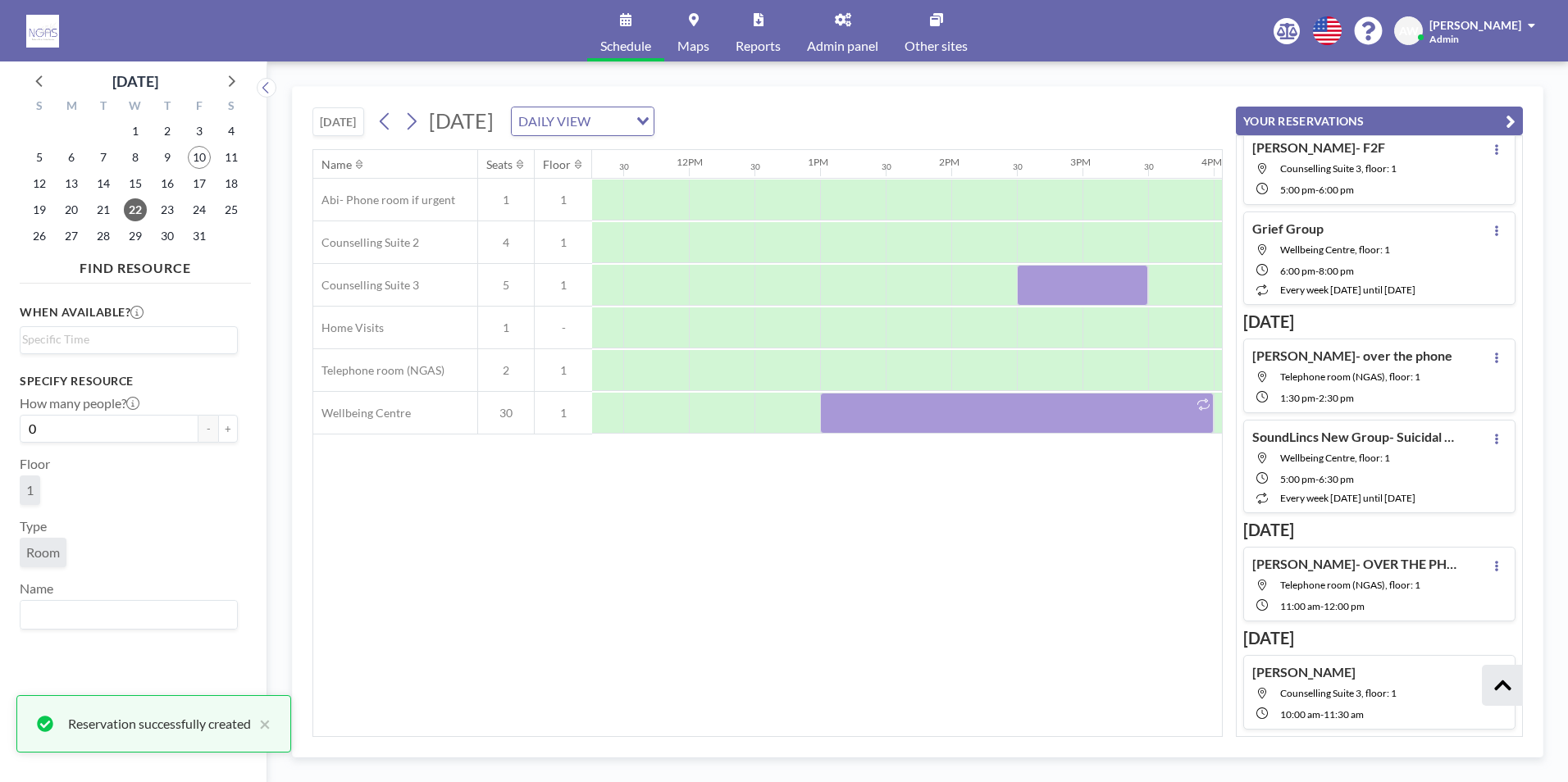
scroll to position [0, 1614]
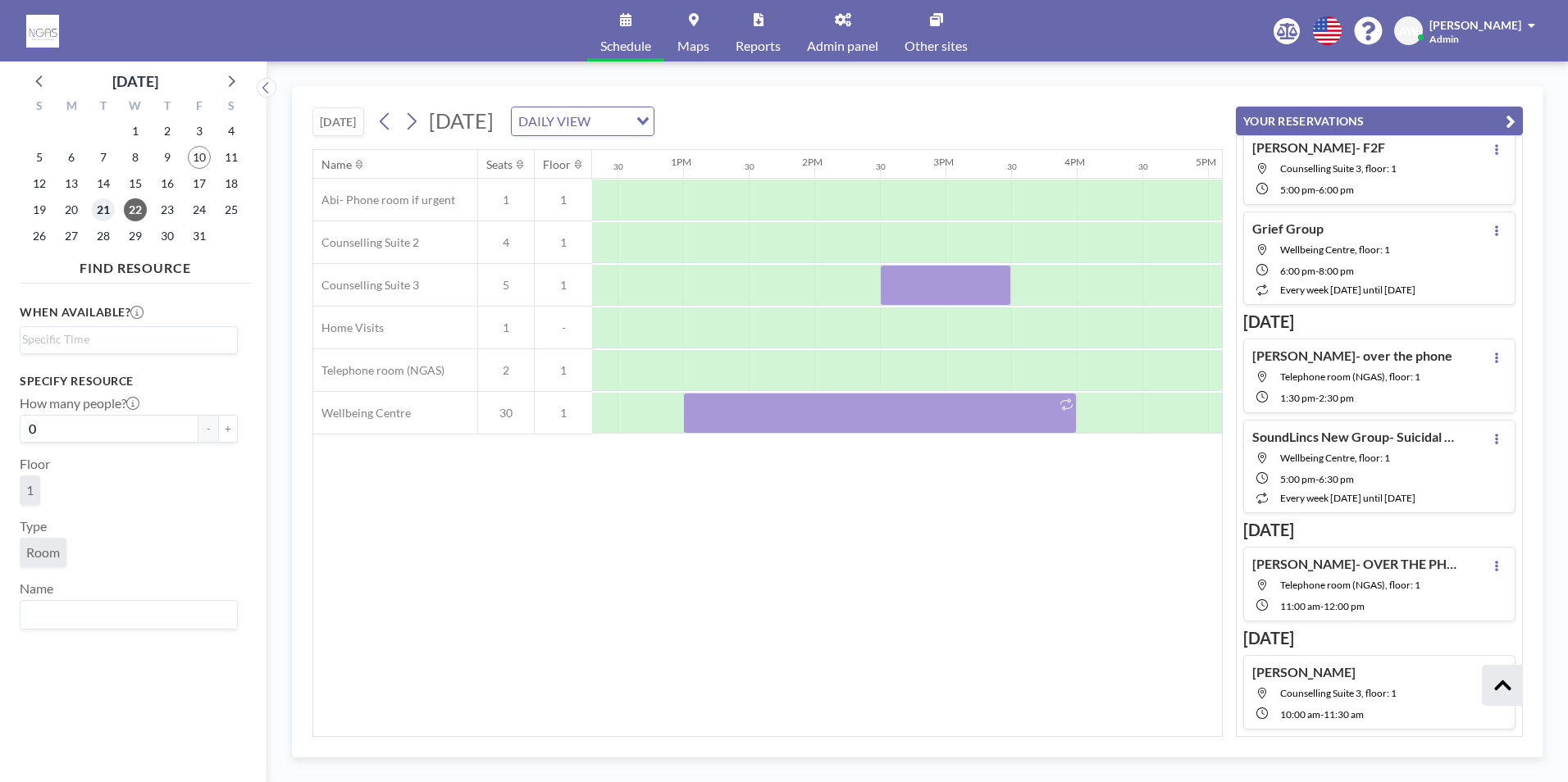
click at [97, 205] on span "21" at bounding box center [103, 210] width 23 height 23
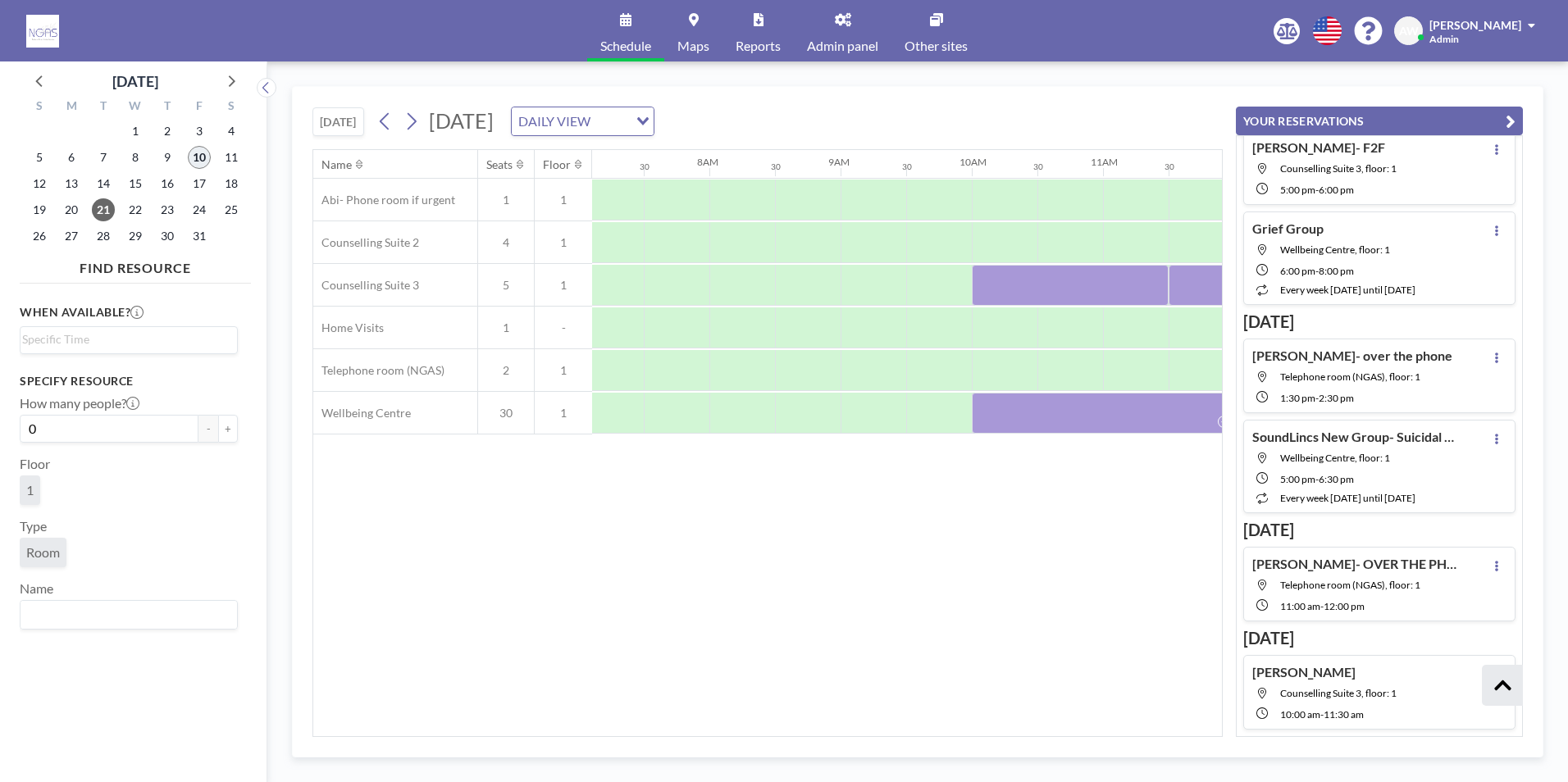
scroll to position [0, 984]
click at [201, 157] on span "10" at bounding box center [199, 157] width 23 height 23
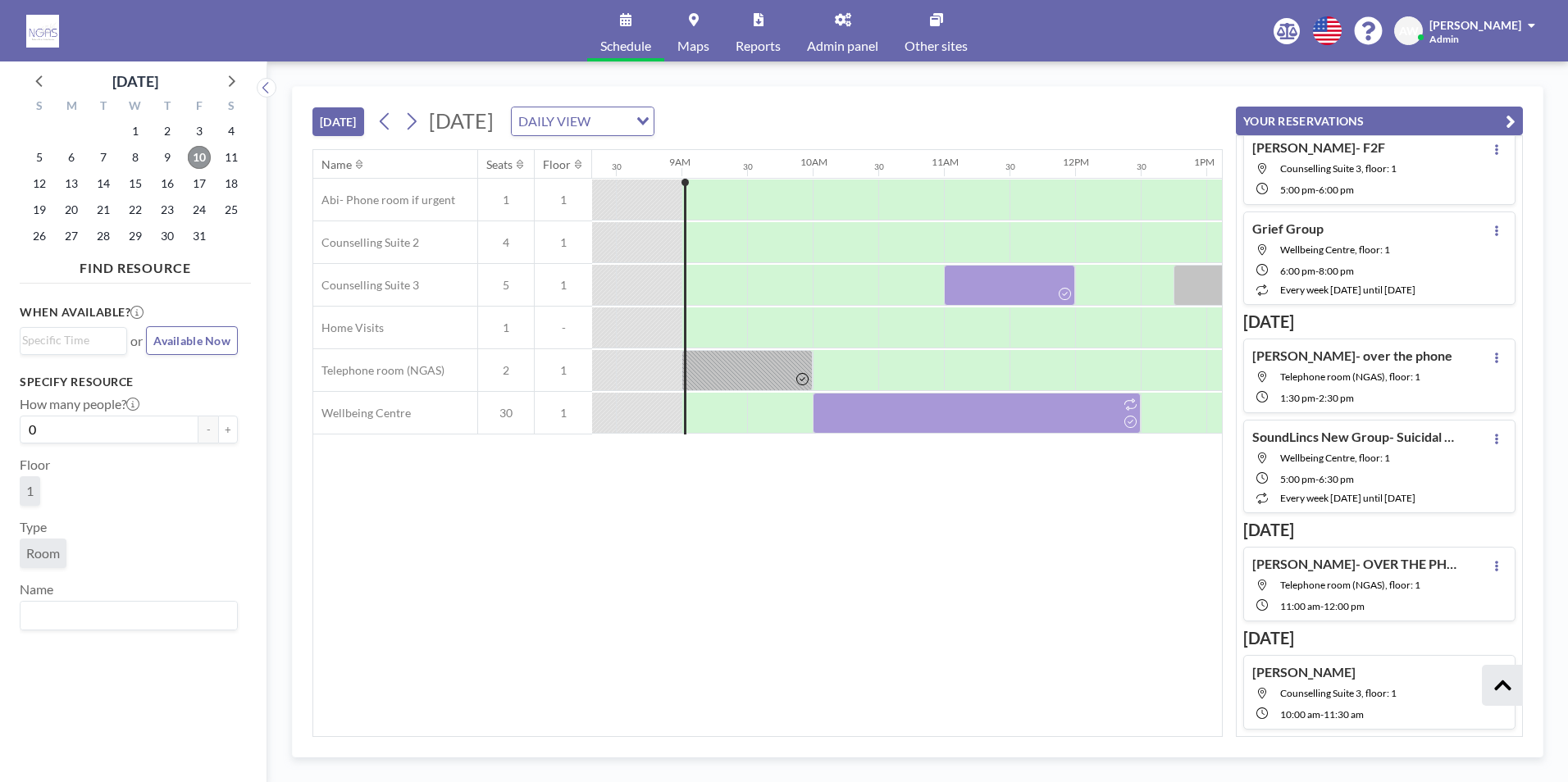
scroll to position [0, 1115]
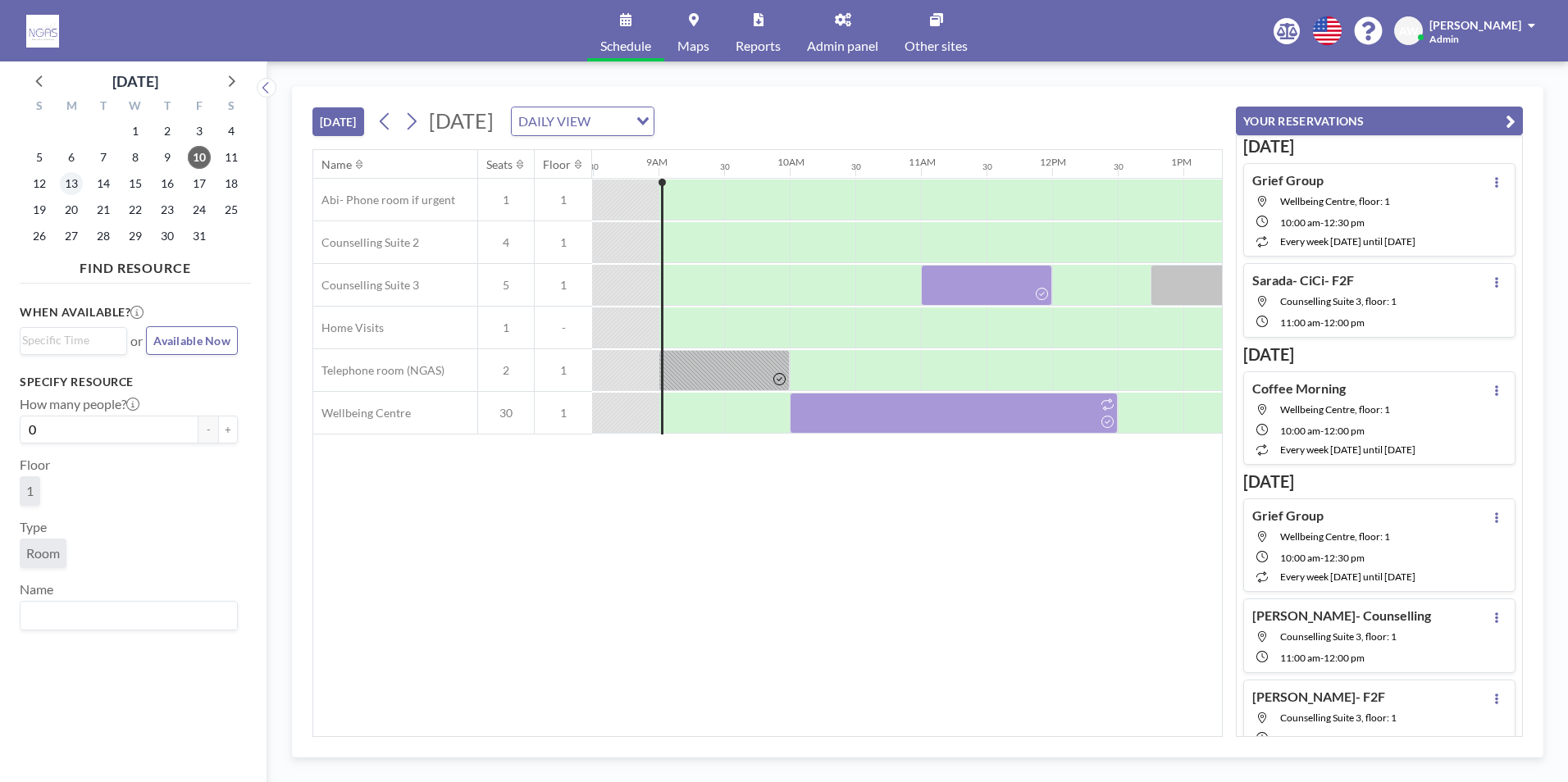
scroll to position [0, 1115]
click at [96, 188] on span "14" at bounding box center [103, 184] width 23 height 23
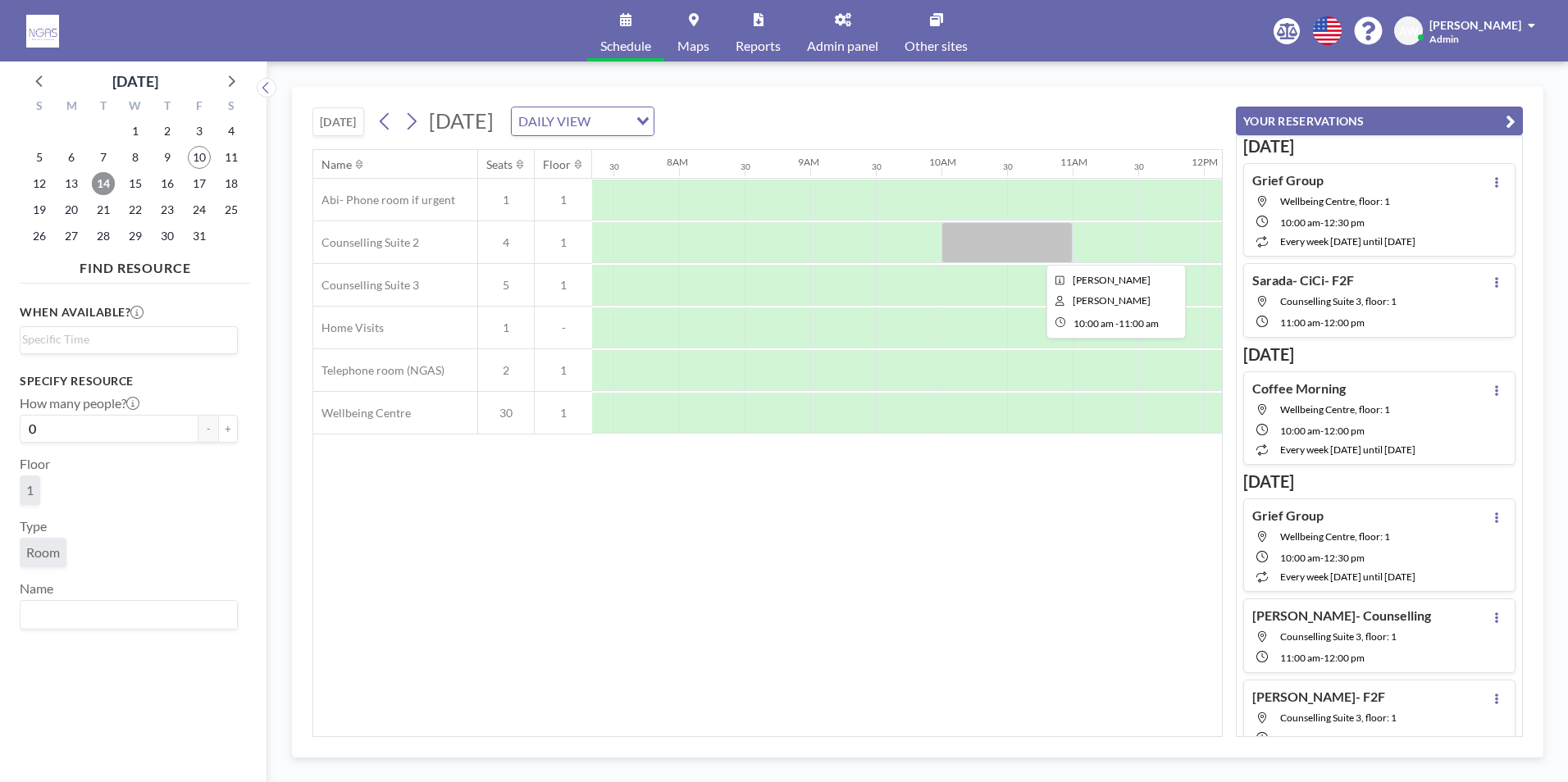
scroll to position [0, 984]
click at [141, 181] on span "15" at bounding box center [135, 184] width 23 height 23
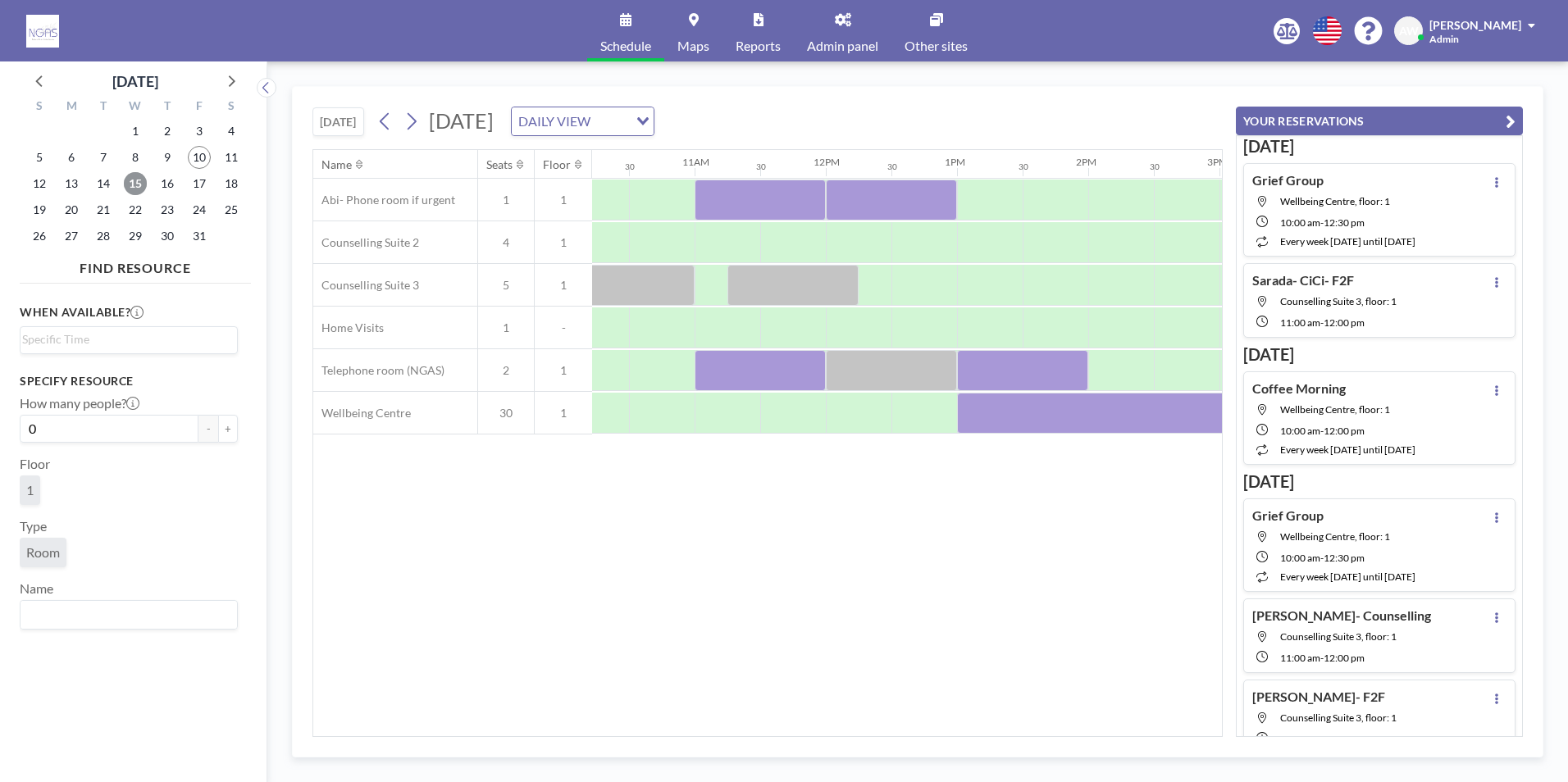
scroll to position [0, 1248]
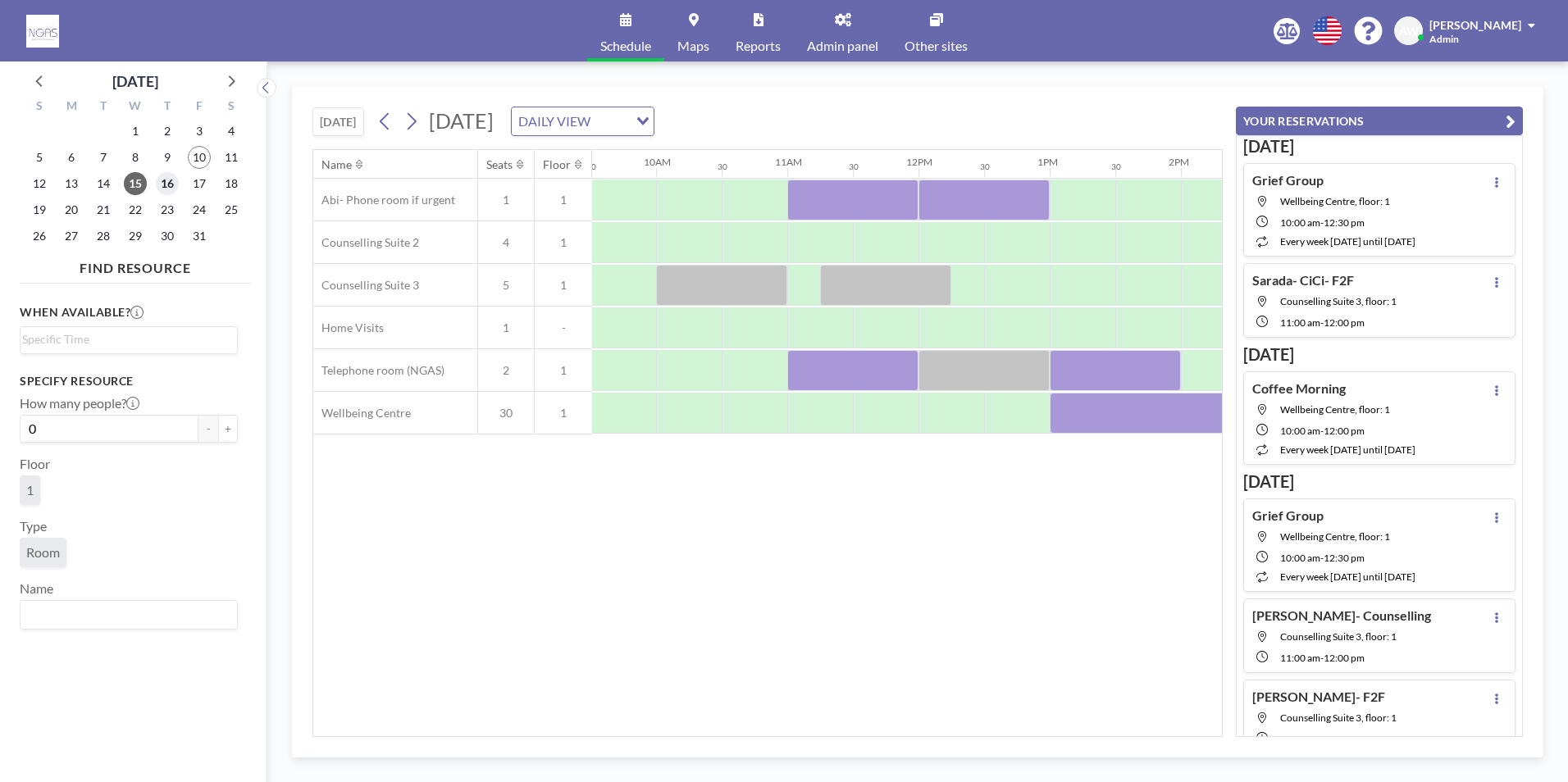
click at [163, 185] on span "16" at bounding box center [167, 184] width 23 height 23
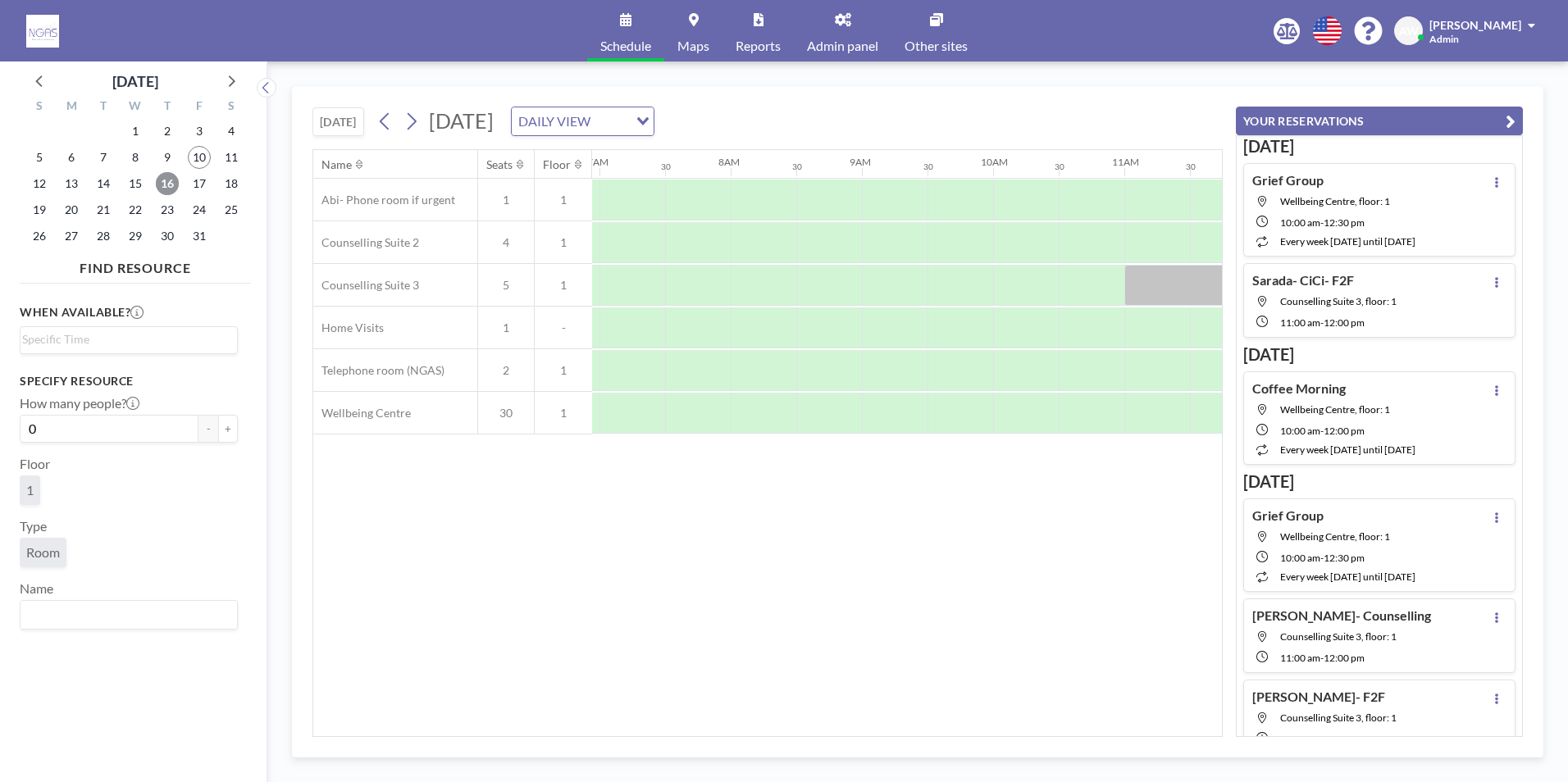
scroll to position [0, 984]
drag, startPoint x: 638, startPoint y: 739, endPoint x: 678, endPoint y: 739, distance: 40.0
click at [678, 739] on div "TODAY Thursday, October 16, 2025 DAILY VIEW Loading... Name Seats Floor 12AM 30…" at bounding box center [917, 422] width 1251 height 672
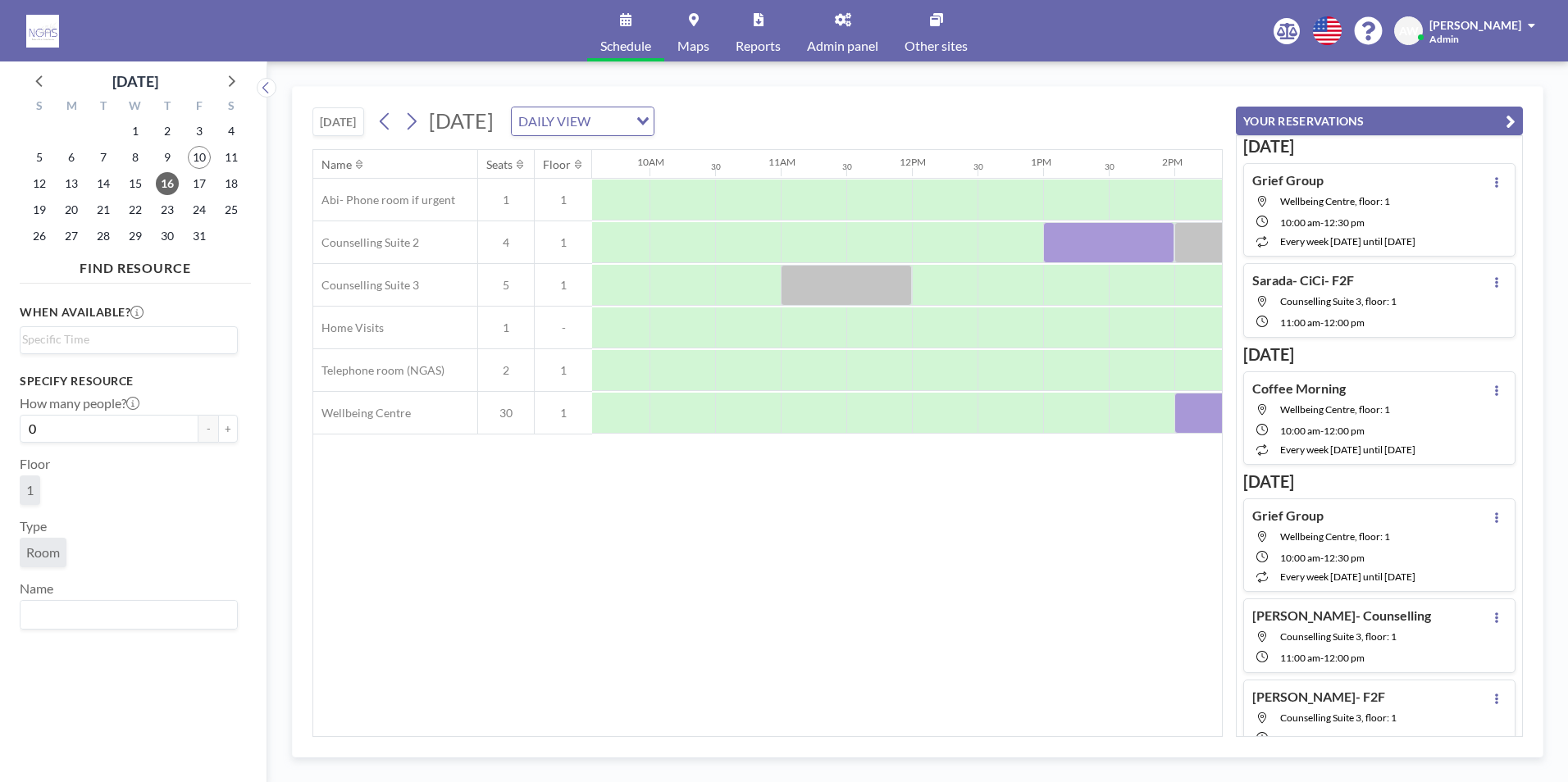
scroll to position [0, 1465]
